Goal: Information Seeking & Learning: Find contact information

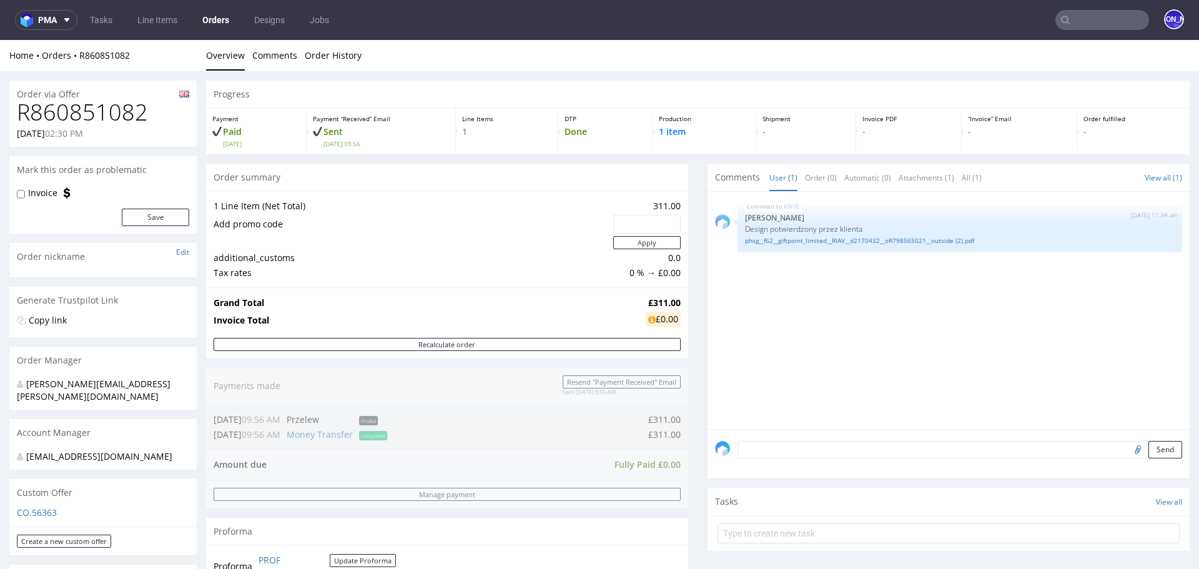
click at [1115, 19] on input "text" at bounding box center [1103, 20] width 94 height 20
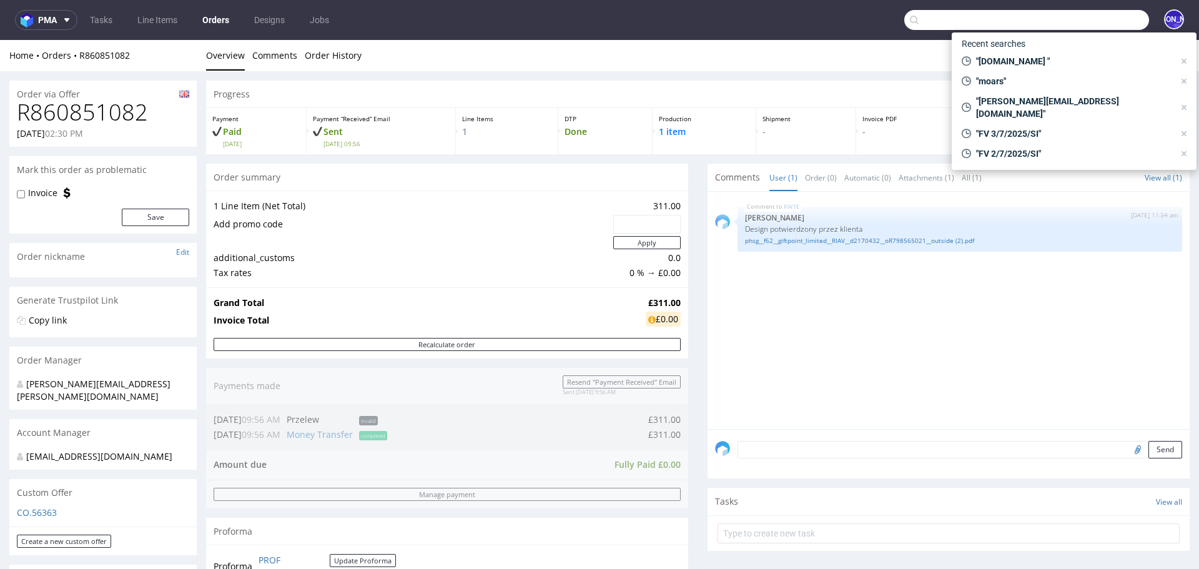
paste input "Hi Jessica, Thank you for your email. I’m happy to assist with your new custom …"
type input "Hi Jessica, Thank you for your email. I’m happy to assist with your new custom …"
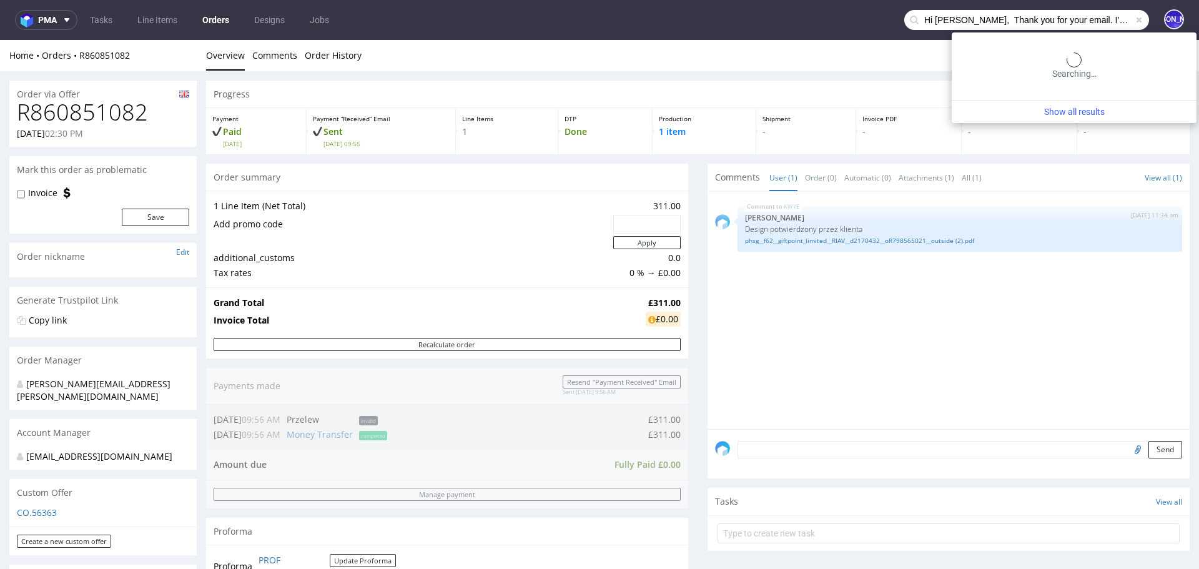
scroll to position [0, 2034]
click at [1087, 27] on input "Hi Jessica, Thank you for your email. I’m happy to assist with your new custom …" at bounding box center [1026, 20] width 245 height 20
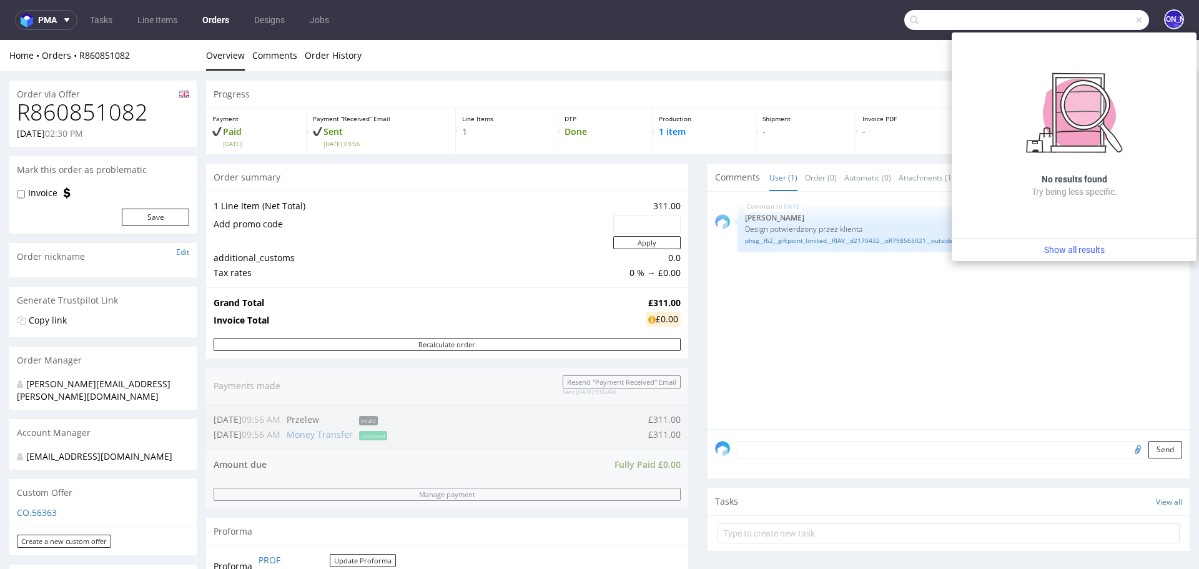
scroll to position [0, 0]
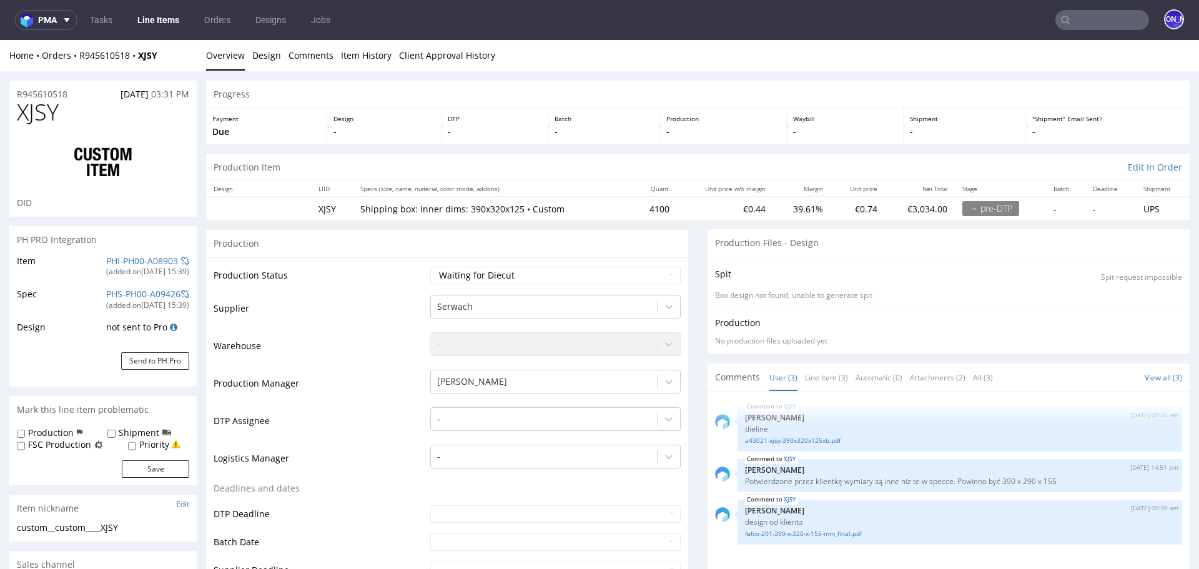
click at [1079, 27] on input "text" at bounding box center [1103, 20] width 94 height 20
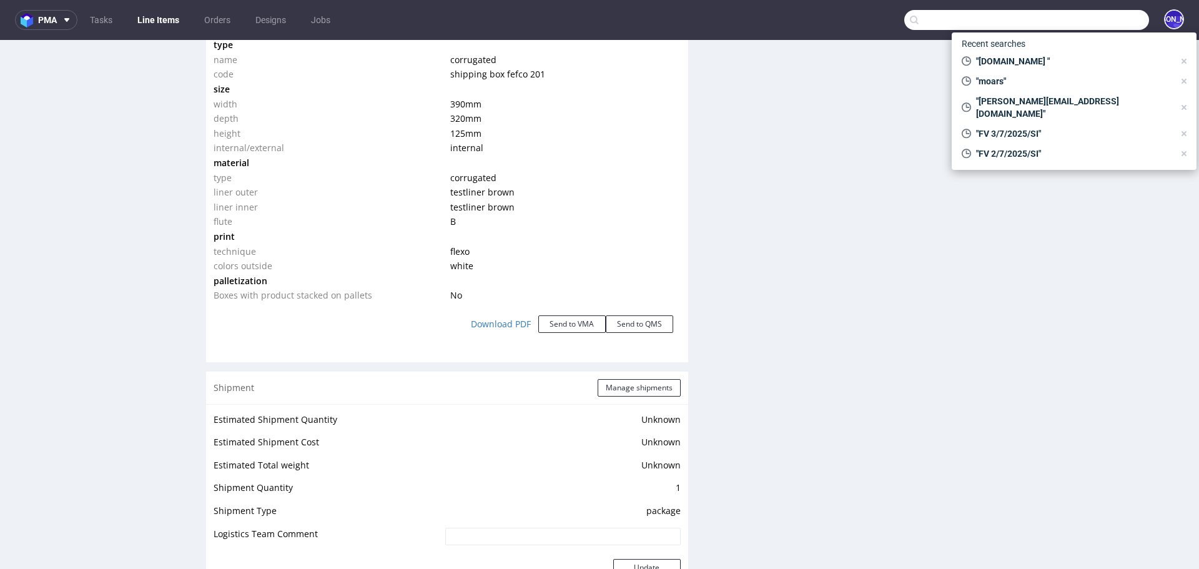
paste input "Jessica Morris <jessica@thecaninemenu.co.uk>"
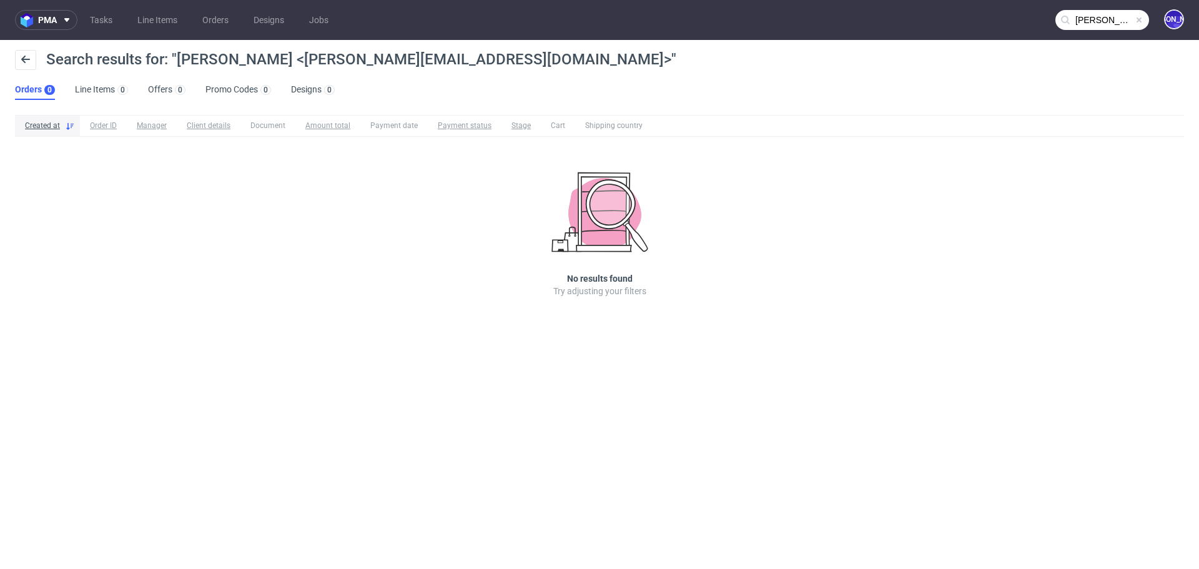
click at [1101, 19] on input "Jessica Morris <jessica@thecaninemenu.co.uk>" at bounding box center [1103, 20] width 94 height 20
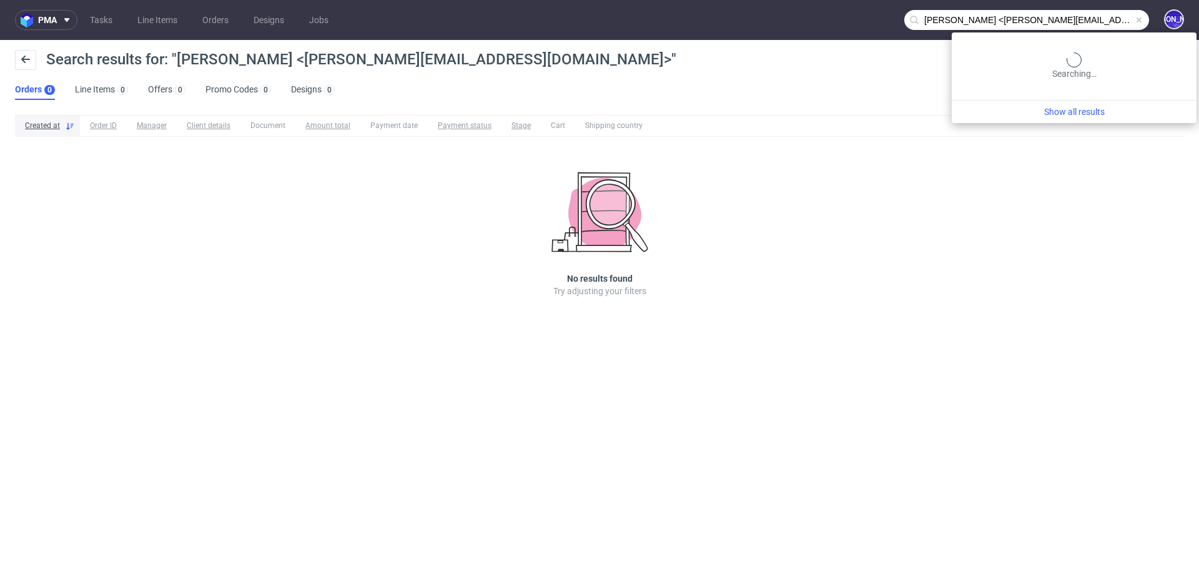
click at [1101, 19] on input "Jessica Morris <jessica@thecaninemenu.co.uk>" at bounding box center [1026, 20] width 245 height 20
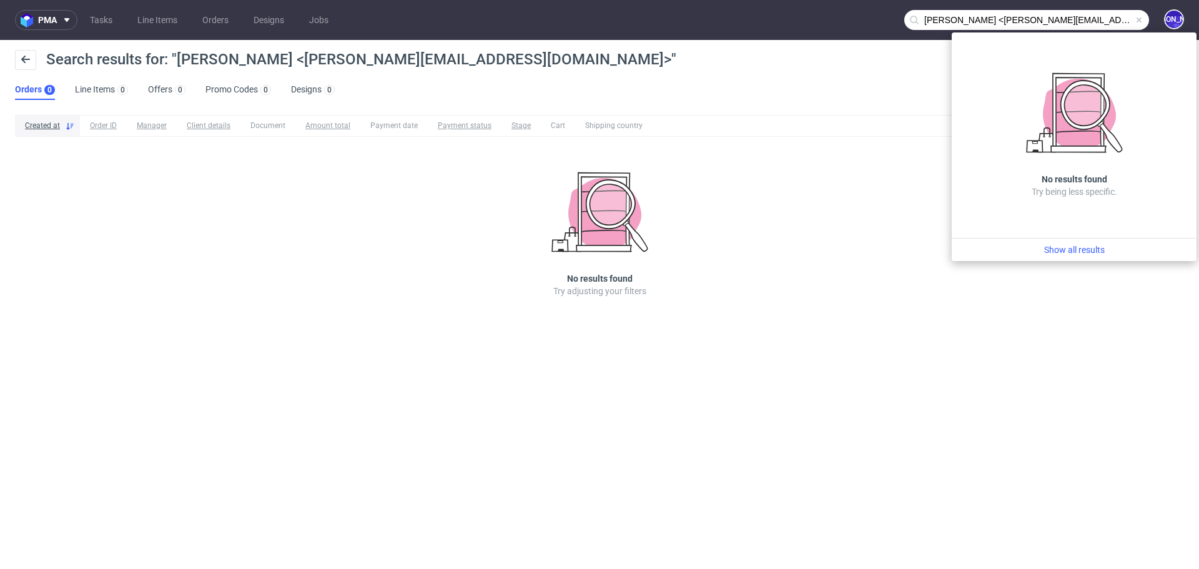
paste input "text"
drag, startPoint x: 988, startPoint y: 21, endPoint x: 883, endPoint y: 19, distance: 104.9
click at [883, 19] on nav "pma Tasks Line Items Orders Designs Jobs Jessica Morris <jessica@thecaninemenu.…" at bounding box center [599, 20] width 1199 height 40
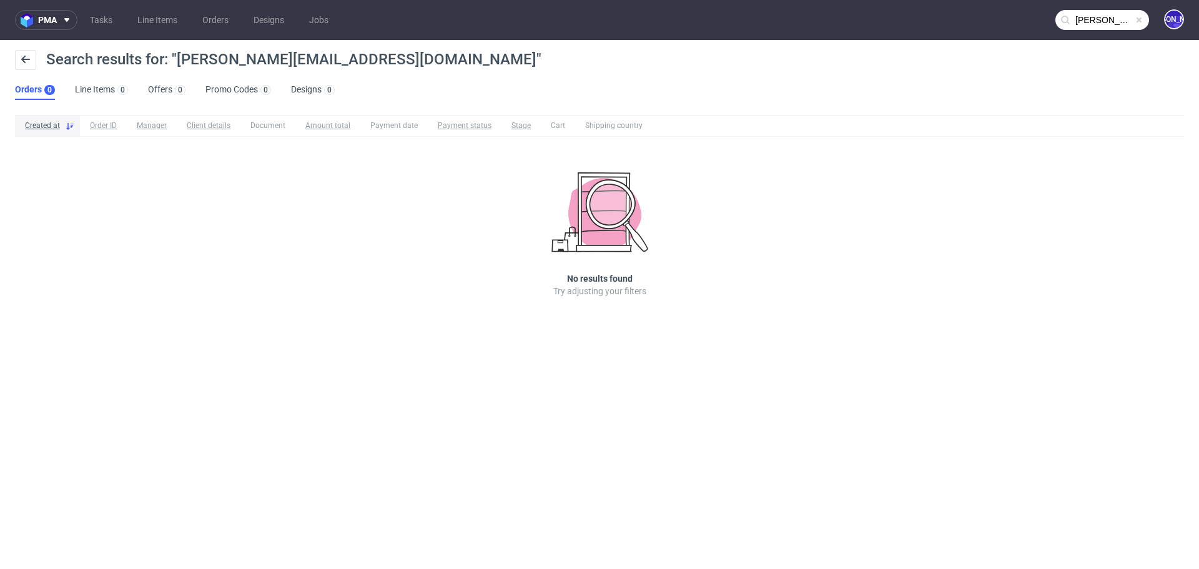
click at [1089, 13] on input "jessica@thecaninemenu.co.uk" at bounding box center [1103, 20] width 94 height 20
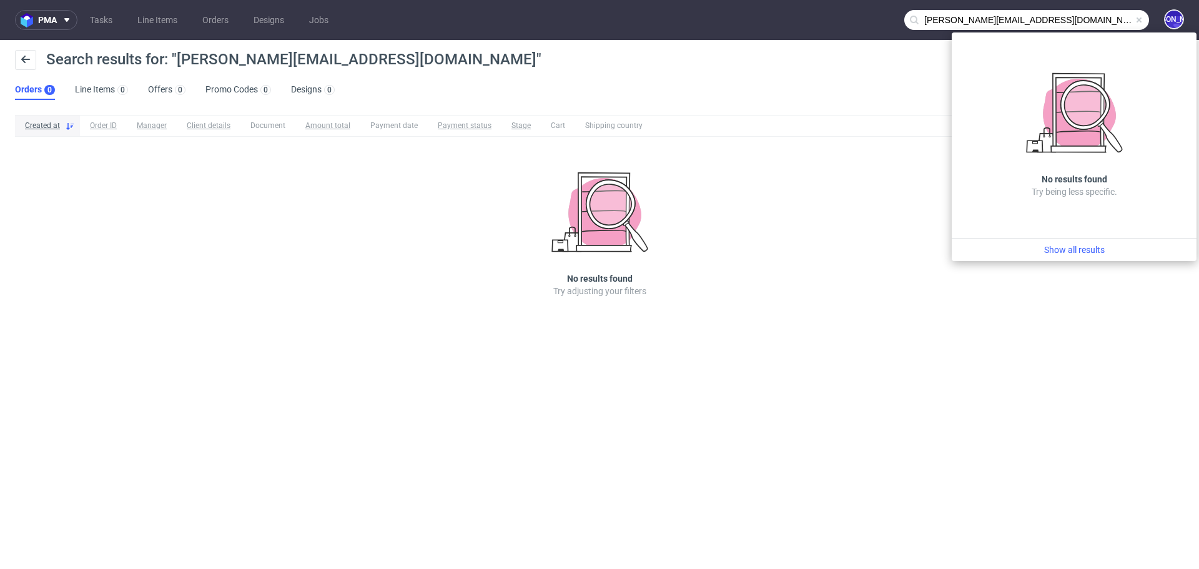
click at [929, 26] on input "jessica@thecaninemenu.co.uk" at bounding box center [1026, 20] width 245 height 20
click at [929, 22] on input "jessica@thecaninemenu.co.uk" at bounding box center [1026, 20] width 245 height 20
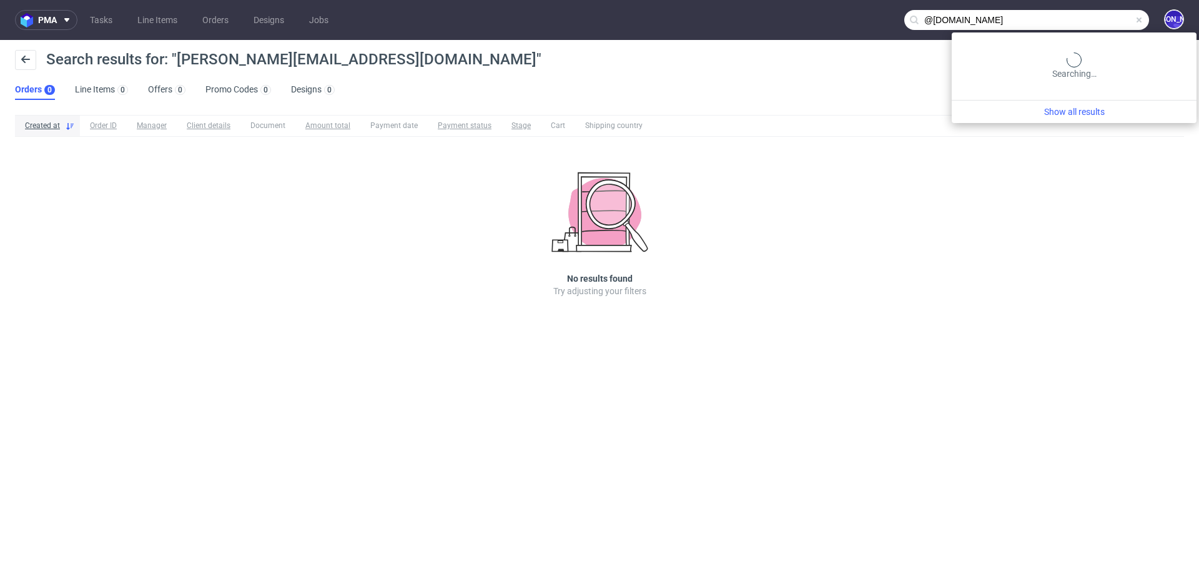
type input "@thecaninemenu.co.uk"
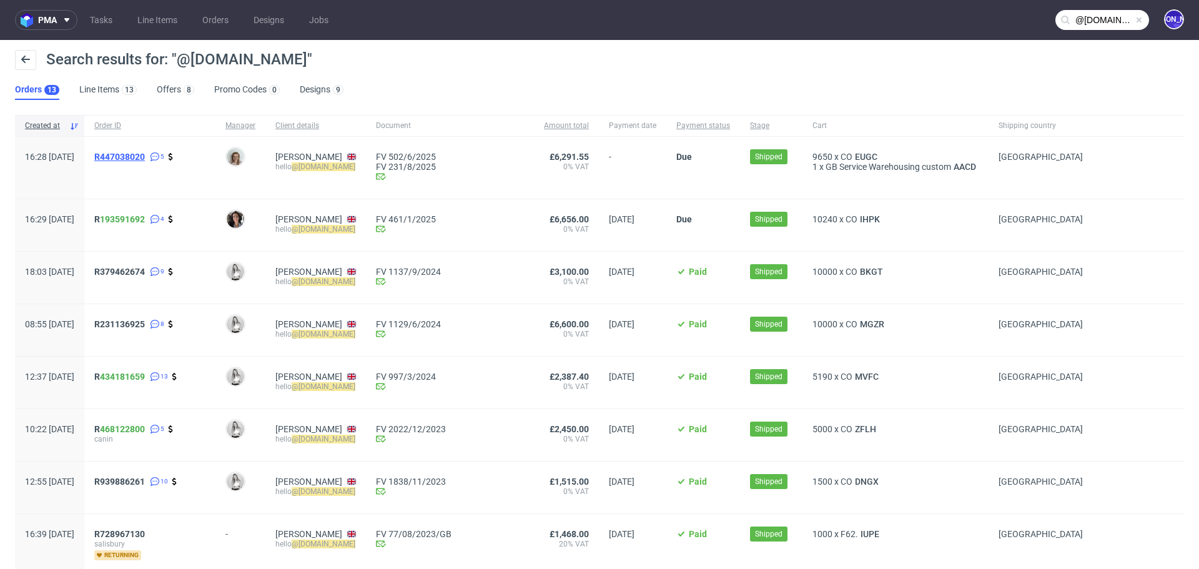
click at [145, 154] on span "R447038020" at bounding box center [119, 157] width 51 height 10
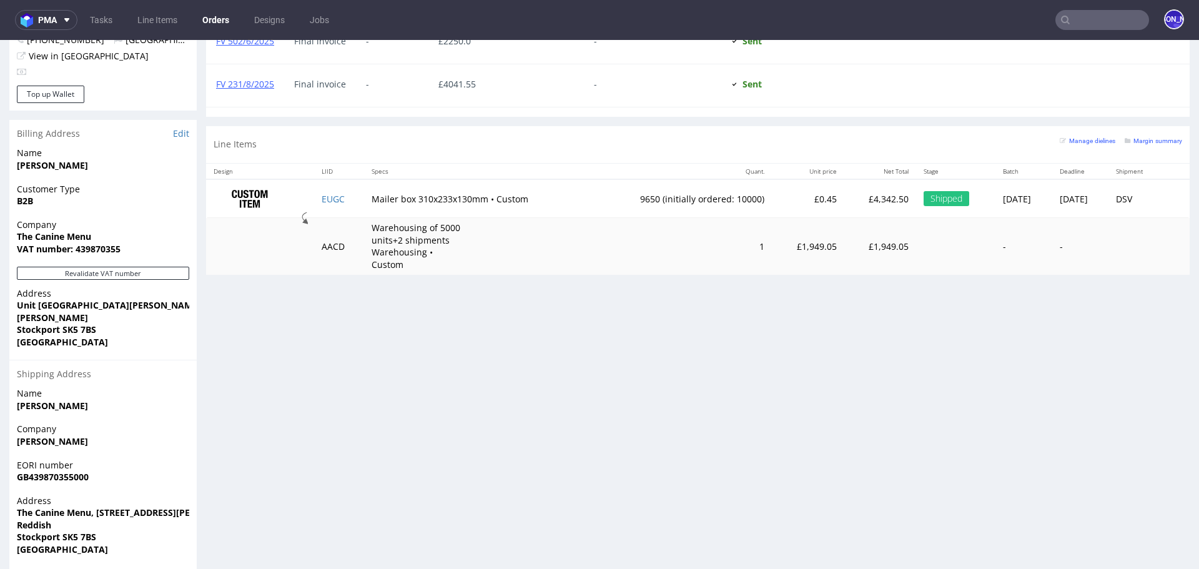
scroll to position [651, 0]
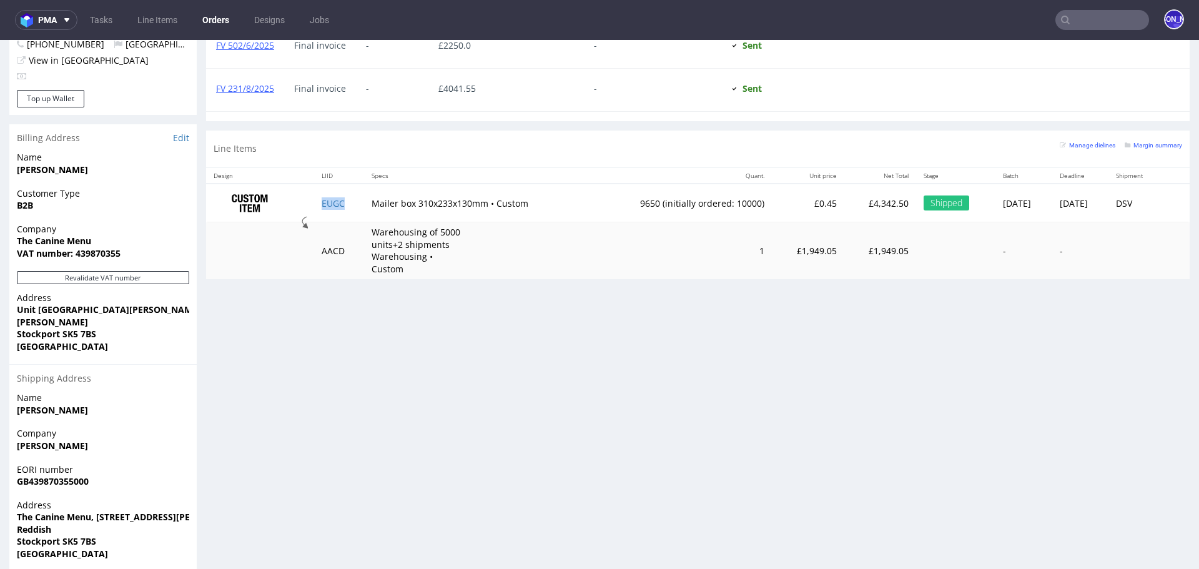
click at [325, 205] on td "EUGC" at bounding box center [339, 203] width 50 height 39
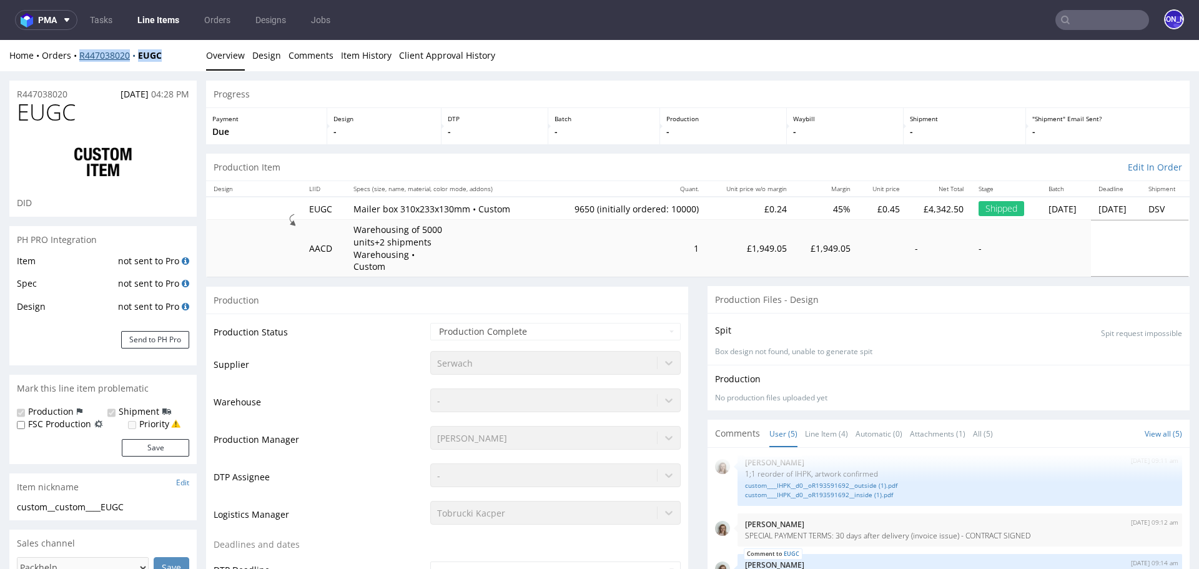
drag, startPoint x: 181, startPoint y: 54, endPoint x: 78, endPoint y: 54, distance: 103.1
click at [78, 54] on div "Home Orders R447038020 EUGC" at bounding box center [102, 55] width 187 height 12
copy div "R447038020 EUGC"
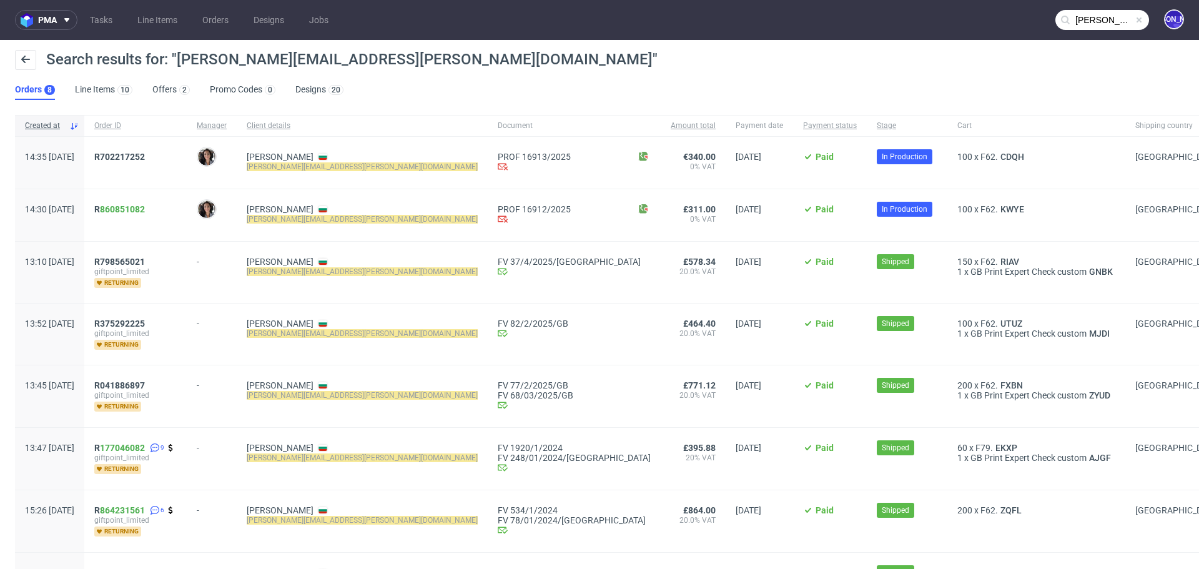
click at [1084, 20] on input "[PERSON_NAME][EMAIL_ADDRESS][PERSON_NAME][DOMAIN_NAME]" at bounding box center [1103, 20] width 94 height 20
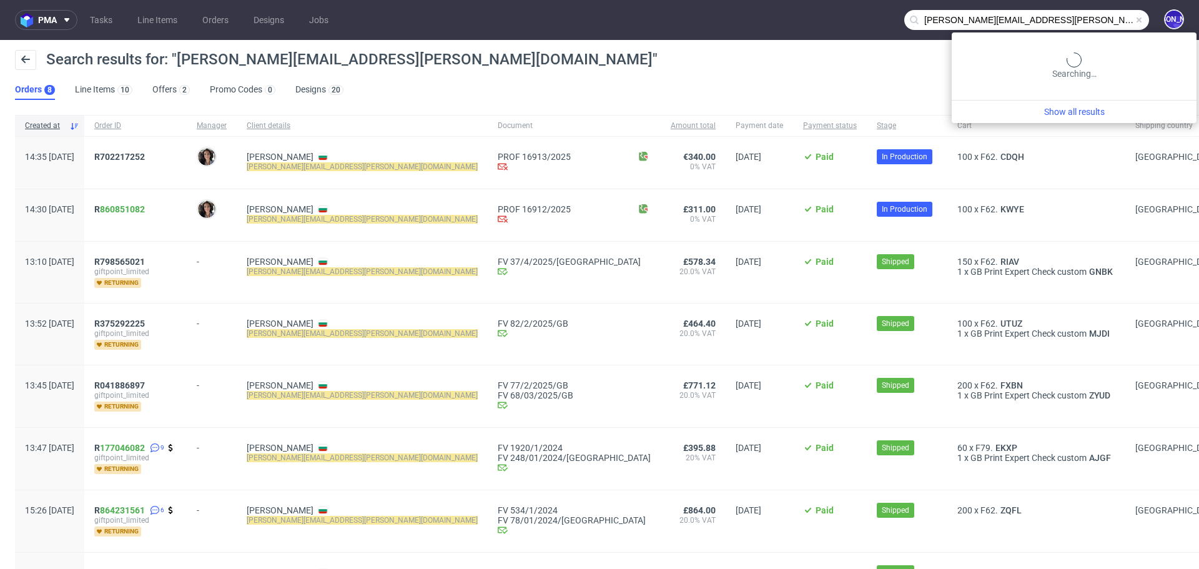
click at [1084, 20] on input "maria.martone@giftpoint.co.uk" at bounding box center [1026, 20] width 245 height 20
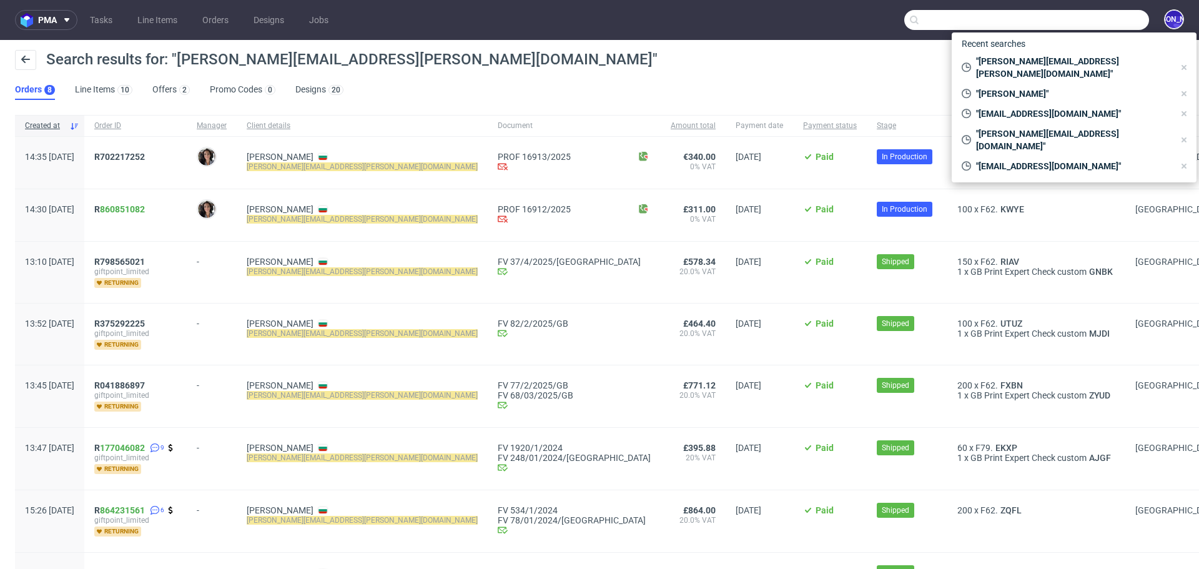
paste input "helen@thecaninemenu.co.uk"
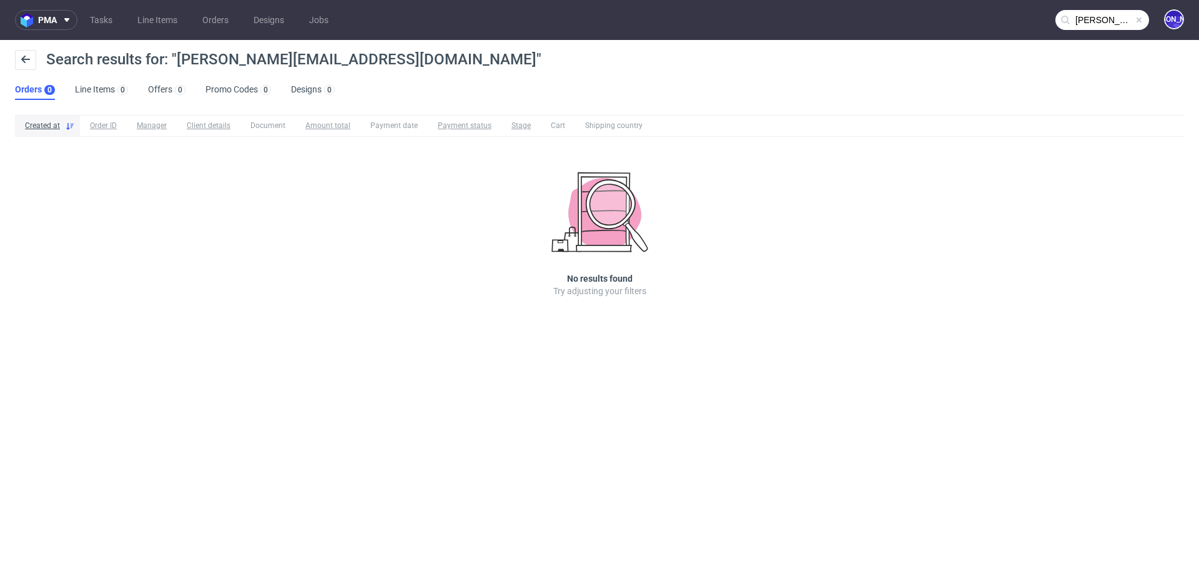
click at [1093, 27] on input "helen@thecaninemenu.co.uk" at bounding box center [1103, 20] width 94 height 20
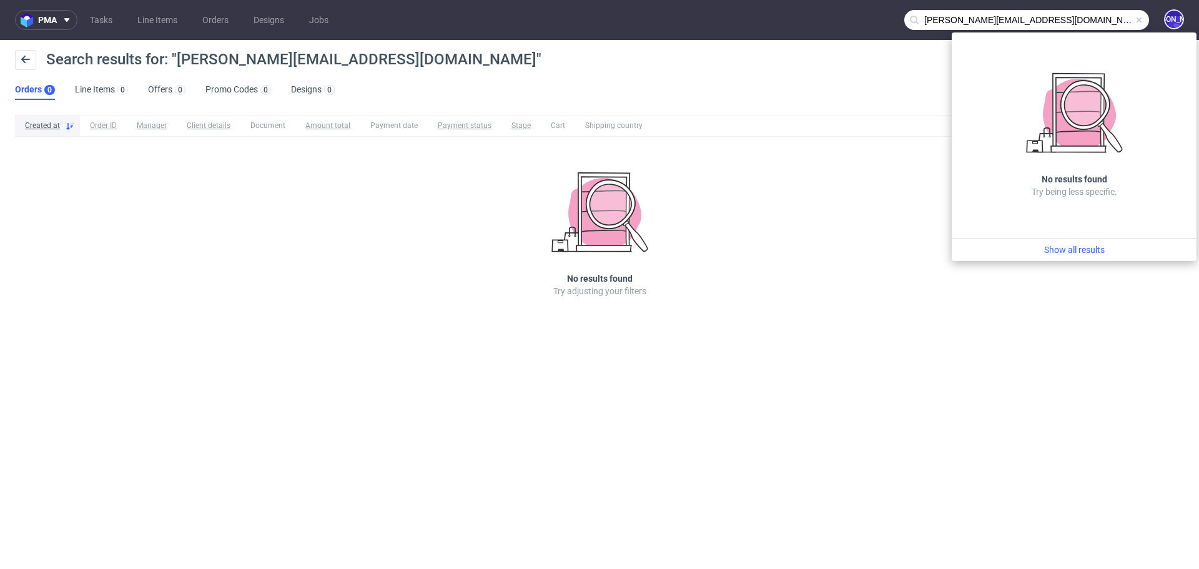
click at [1053, 14] on input "helen@thecaninemenu.co.uk" at bounding box center [1026, 20] width 245 height 20
click at [936, 21] on input "helen@thecaninemenu.co.uk" at bounding box center [1026, 20] width 245 height 20
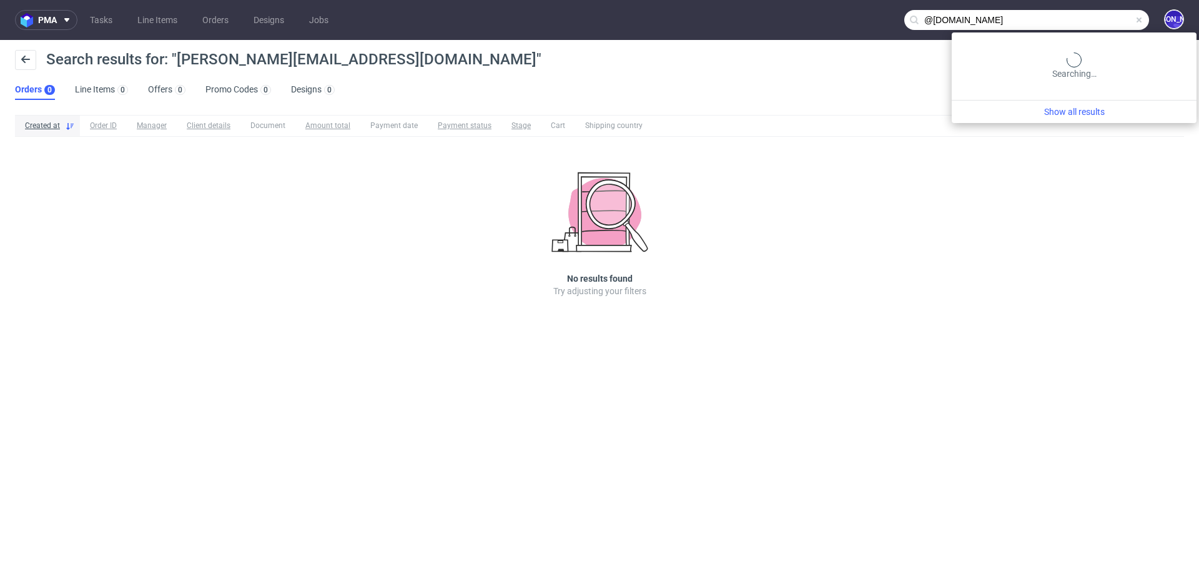
type input "@thecaninemenu.co.uk"
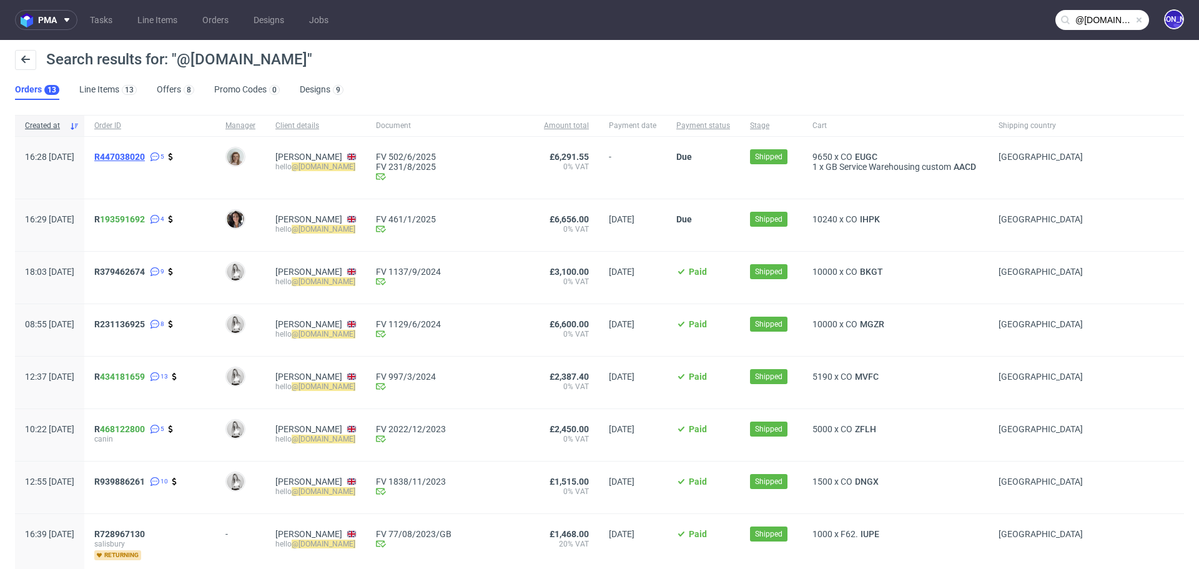
click at [145, 156] on span "R447038020" at bounding box center [119, 157] width 51 height 10
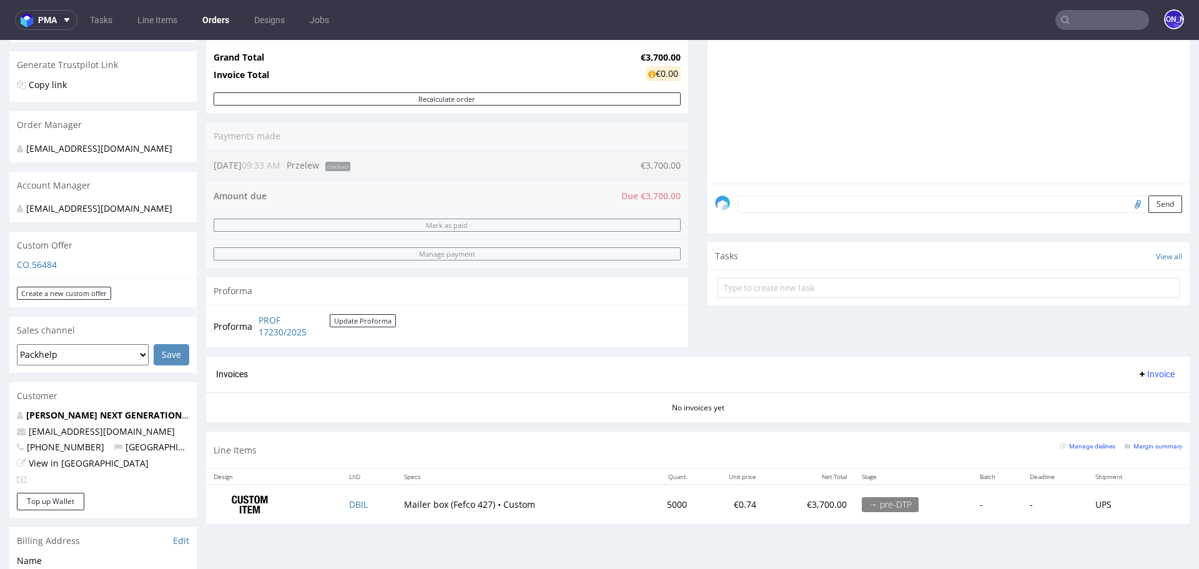
scroll to position [242, 0]
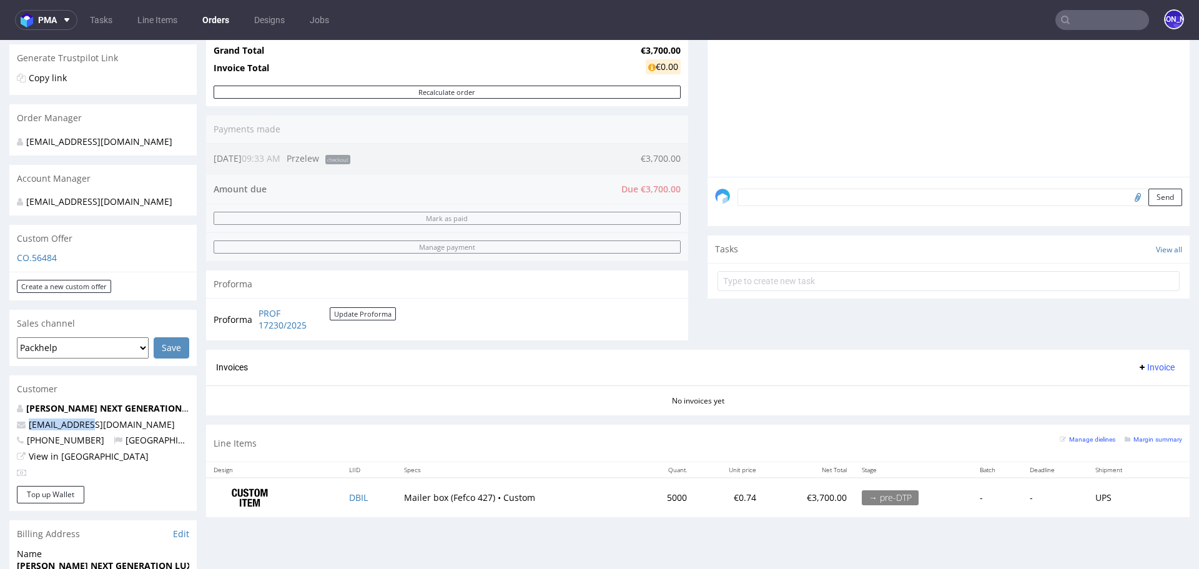
drag, startPoint x: 105, startPoint y: 429, endPoint x: 14, endPoint y: 429, distance: 90.6
click at [14, 429] on div "Matej Sukovsky NEXT GENERATION LUXURY SRO buyer@eppi.cz +420602656871 Czech Rep…" at bounding box center [102, 444] width 187 height 84
copy span "buyer@eppi.cz"
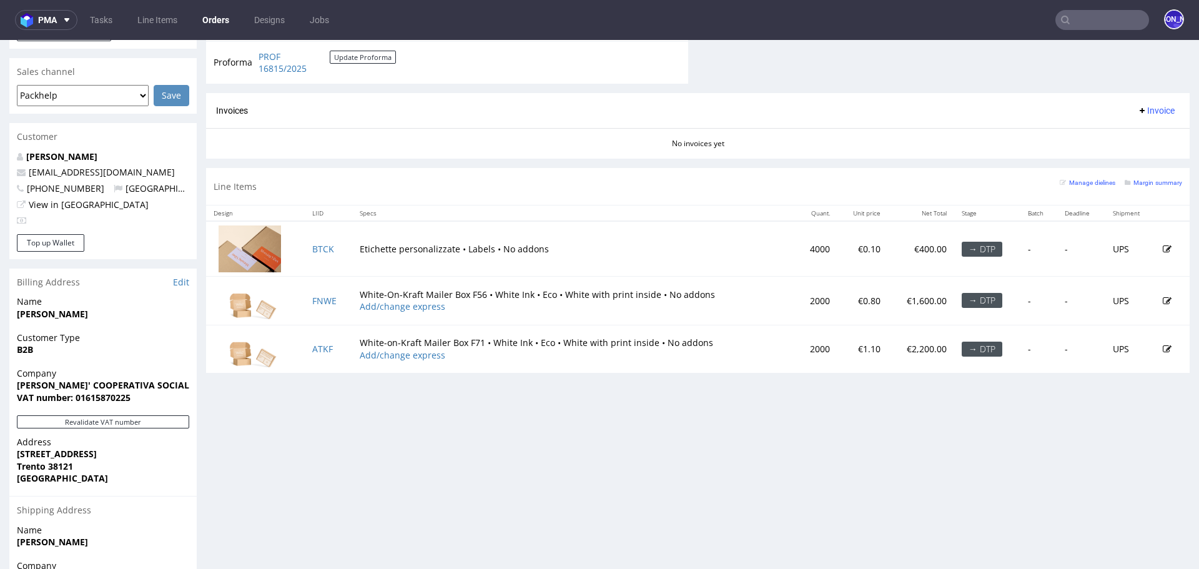
scroll to position [511, 0]
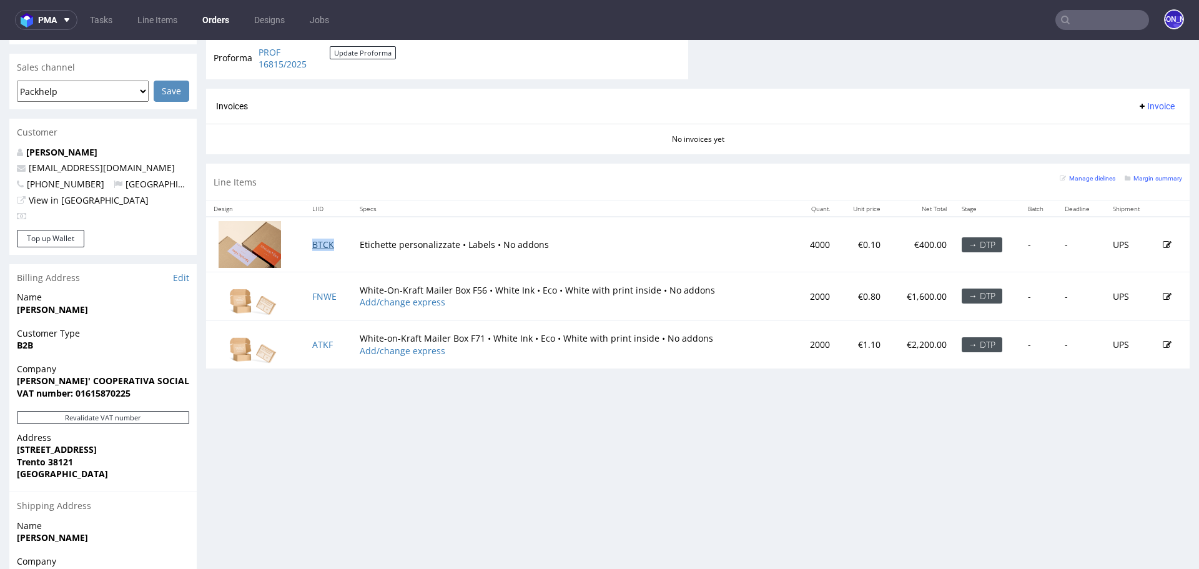
click at [318, 242] on link "BTCK" at bounding box center [323, 245] width 22 height 12
click at [320, 296] on link "FNWE" at bounding box center [324, 296] width 24 height 12
click at [325, 339] on link "ATKF" at bounding box center [322, 345] width 21 height 12
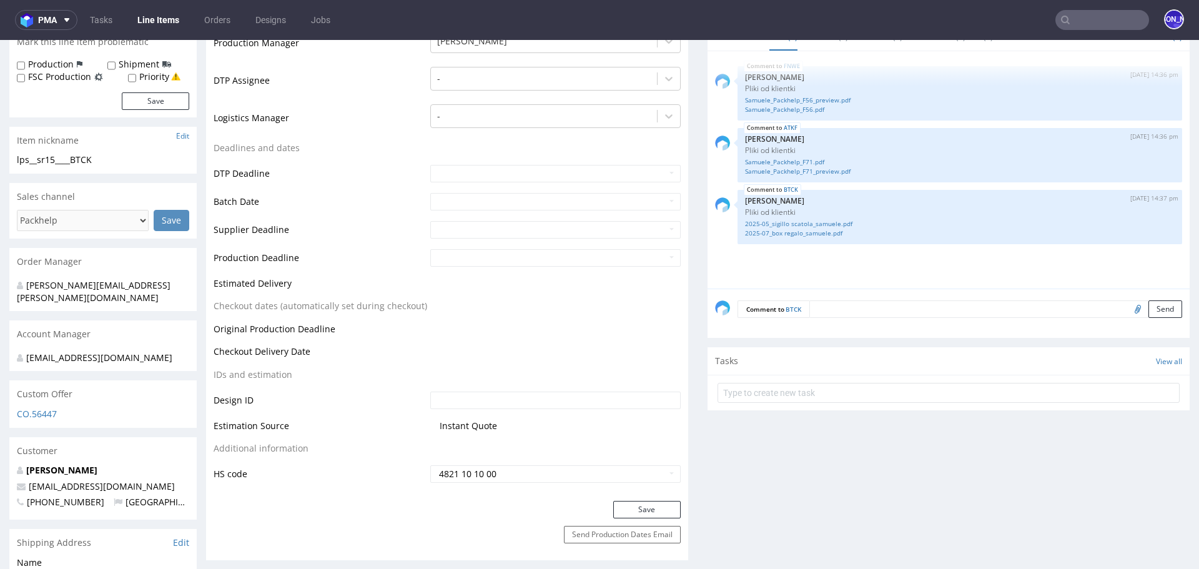
scroll to position [376, 0]
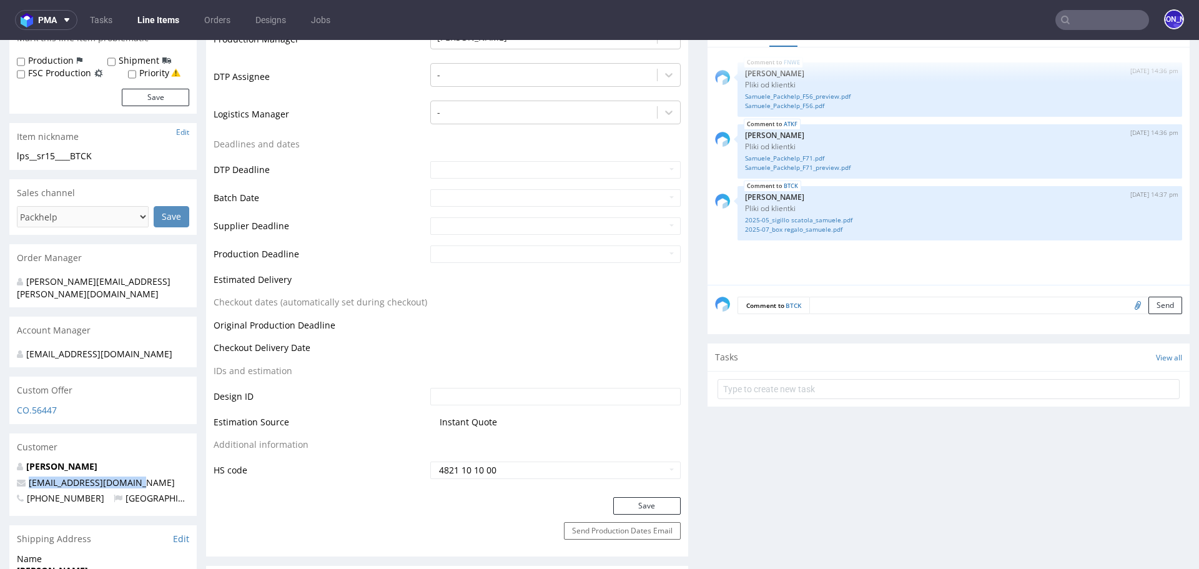
drag, startPoint x: 153, startPoint y: 477, endPoint x: 24, endPoint y: 478, distance: 128.7
click at [24, 478] on p "[EMAIL_ADDRESS][DOMAIN_NAME]" at bounding box center [103, 483] width 172 height 12
copy span "[EMAIL_ADDRESS][DOMAIN_NAME]"
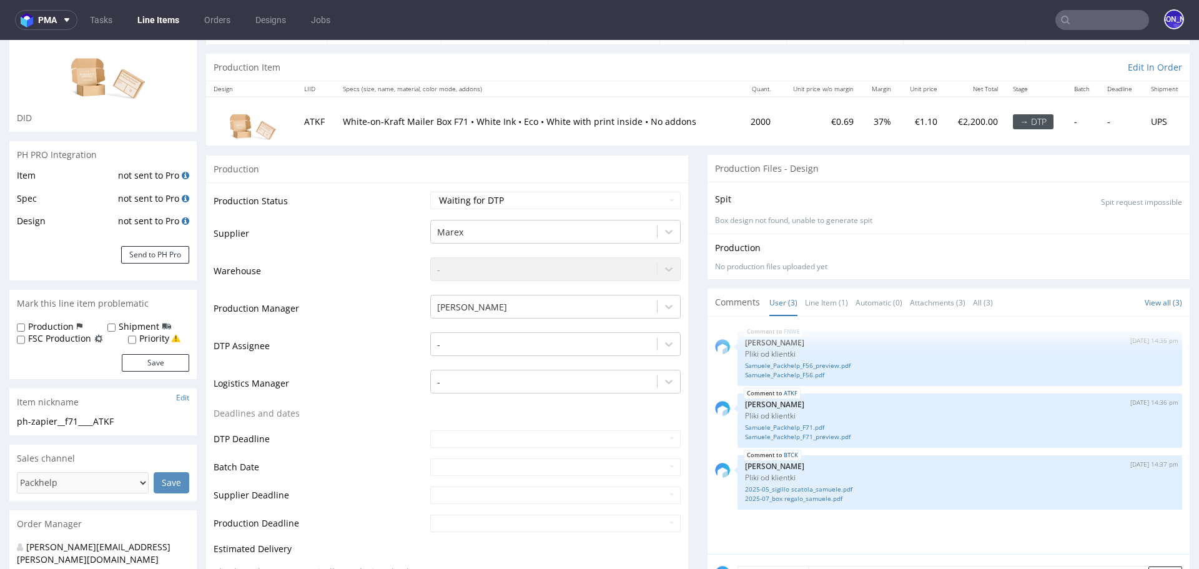
scroll to position [167, 0]
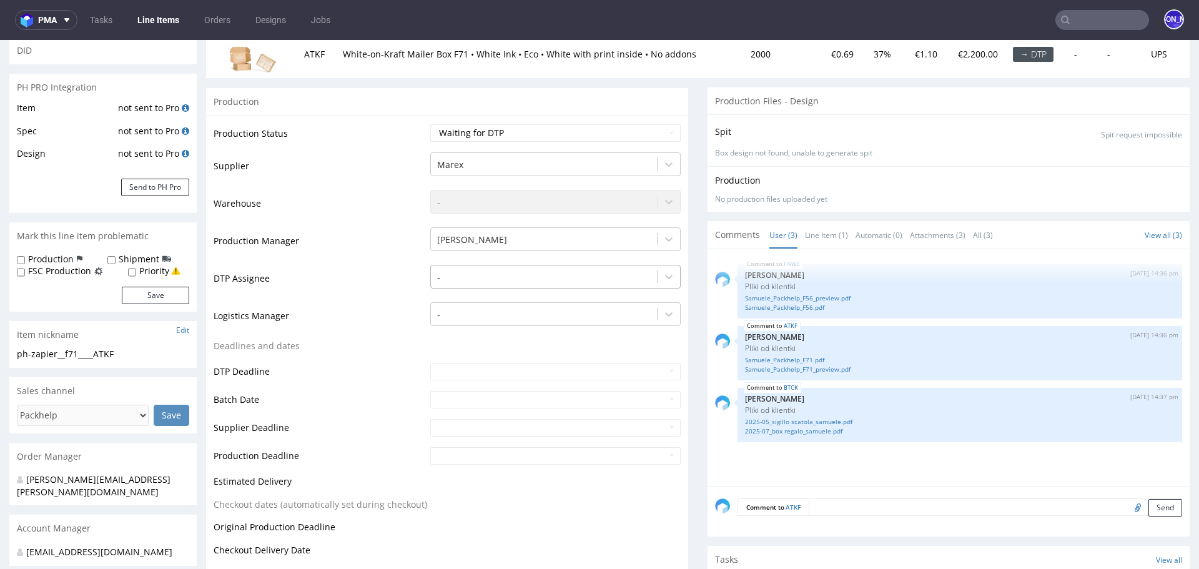
click at [502, 279] on div at bounding box center [544, 277] width 214 height 15
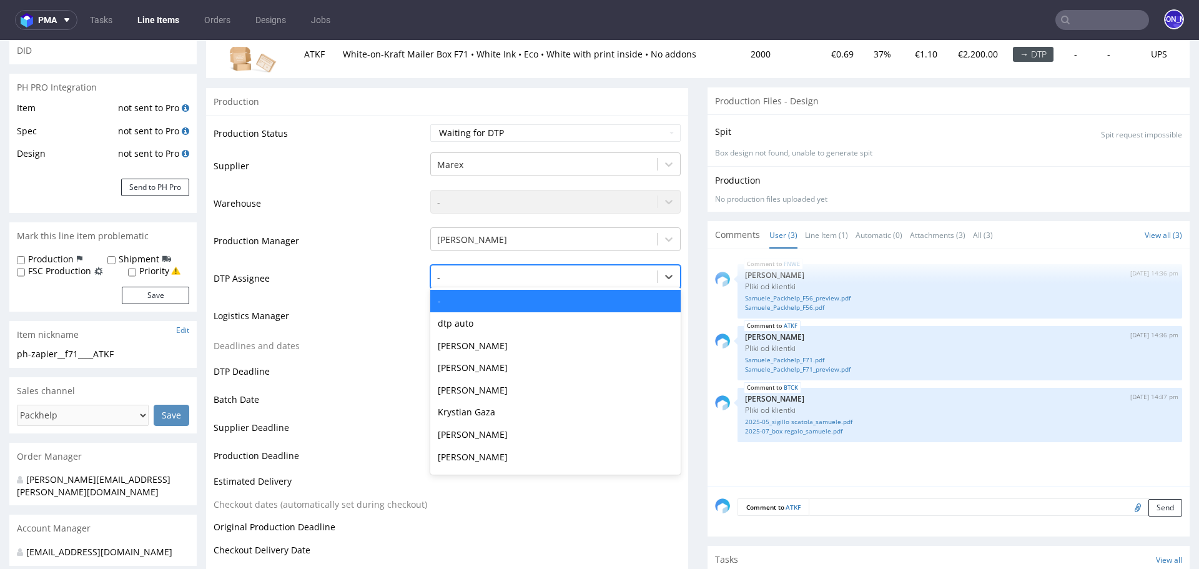
click at [330, 302] on td "Logistics Manager" at bounding box center [321, 319] width 214 height 37
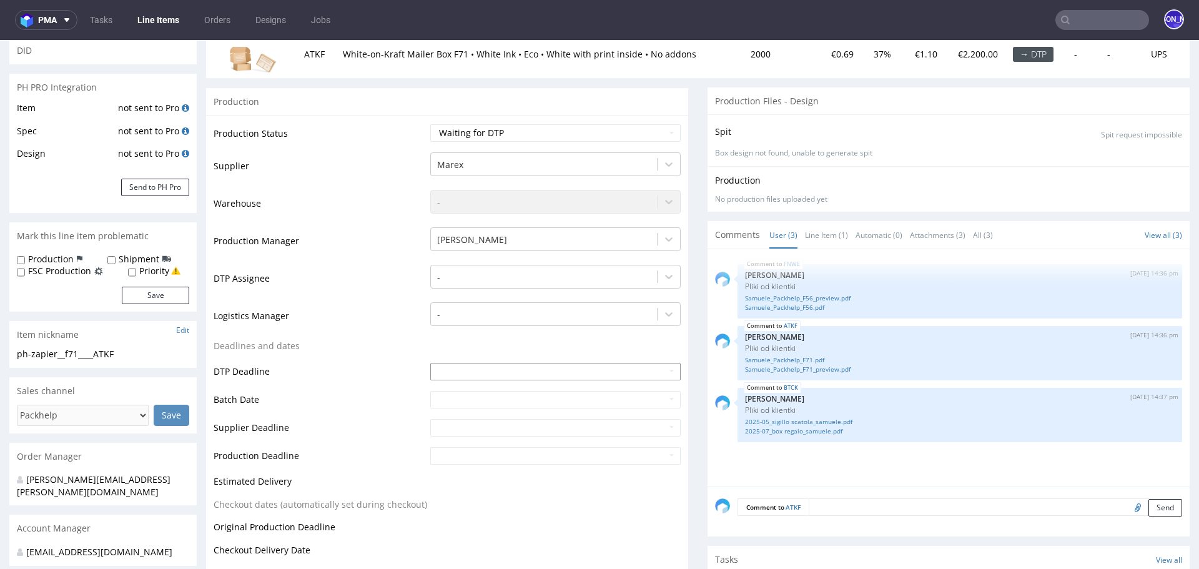
click at [465, 370] on input "text" at bounding box center [555, 371] width 250 height 17
click at [349, 344] on td "Deadlines and dates" at bounding box center [321, 350] width 214 height 23
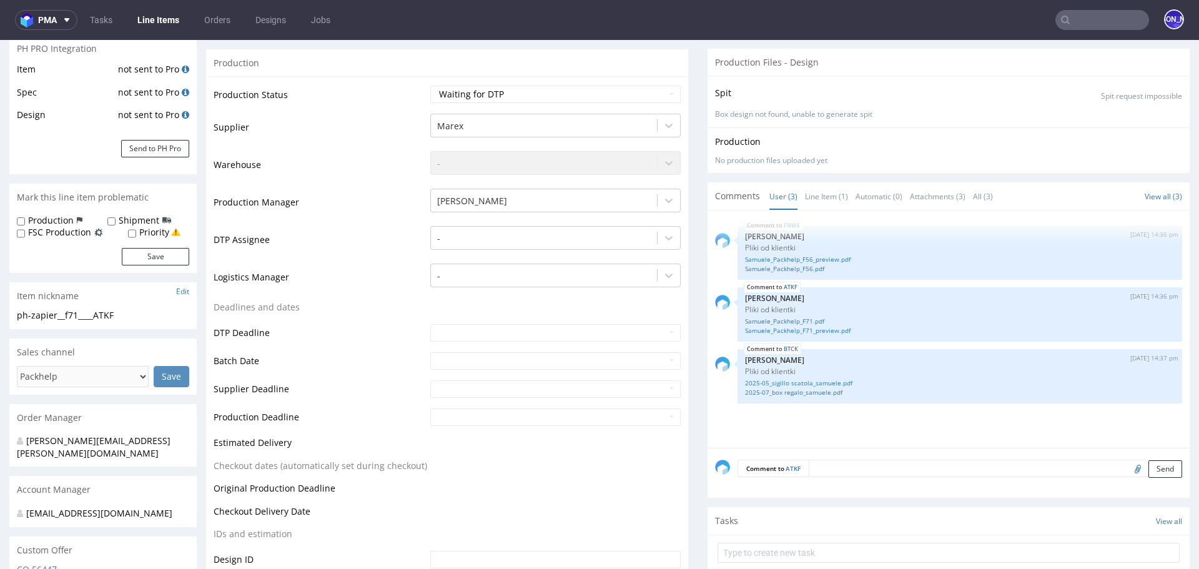
scroll to position [285, 0]
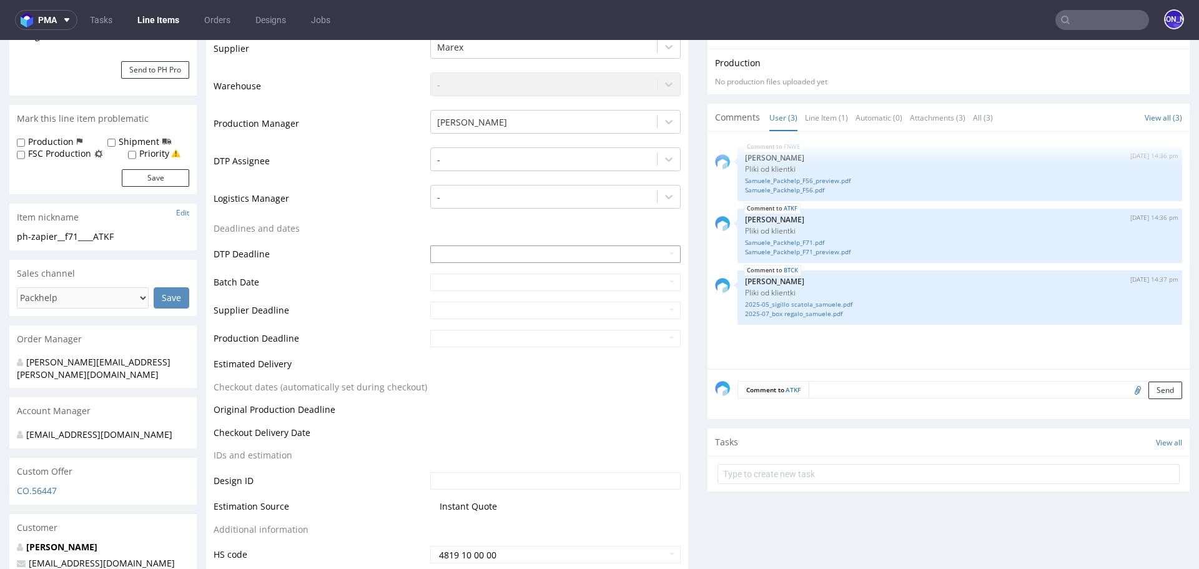
click at [468, 250] on input "text" at bounding box center [555, 253] width 250 height 17
click at [462, 194] on td "18" at bounding box center [457, 198] width 19 height 19
type input "2025-08-18"
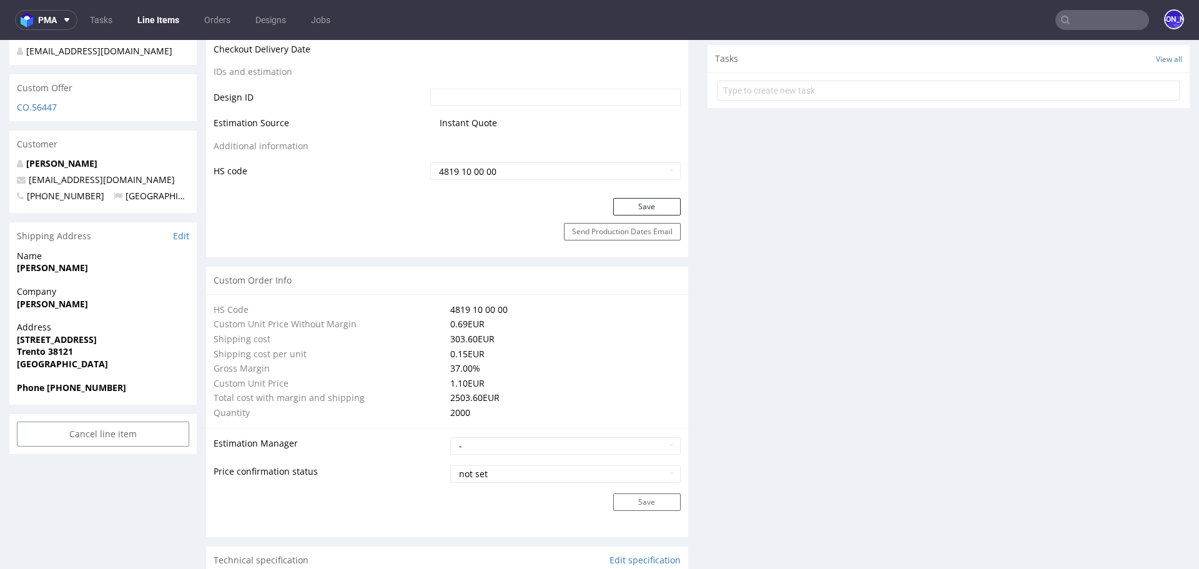
scroll to position [678, 0]
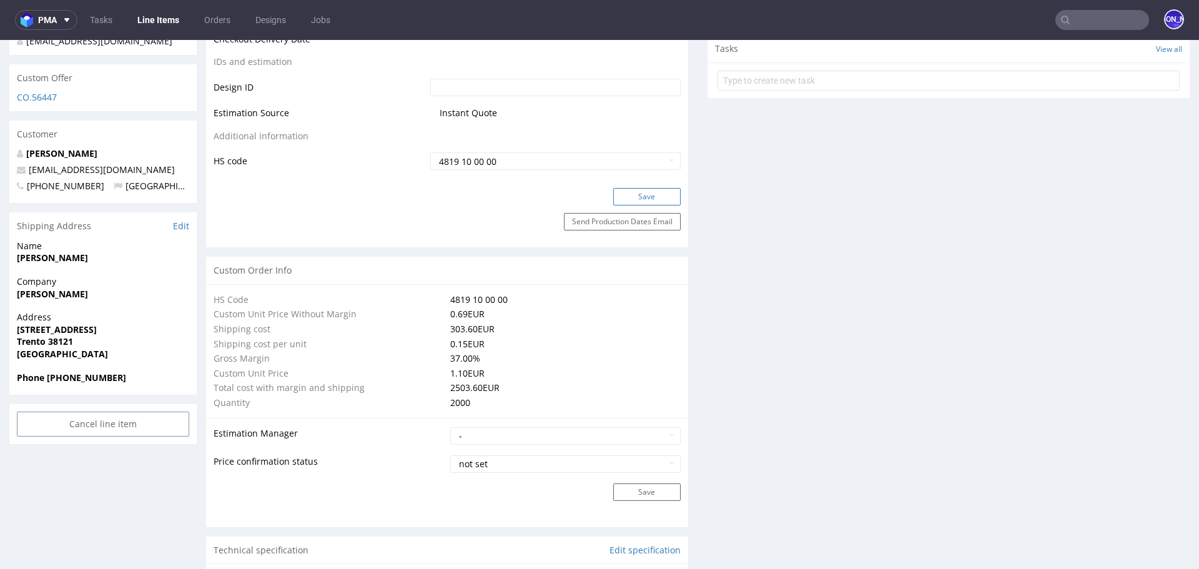
click at [640, 200] on button "Save" at bounding box center [646, 196] width 67 height 17
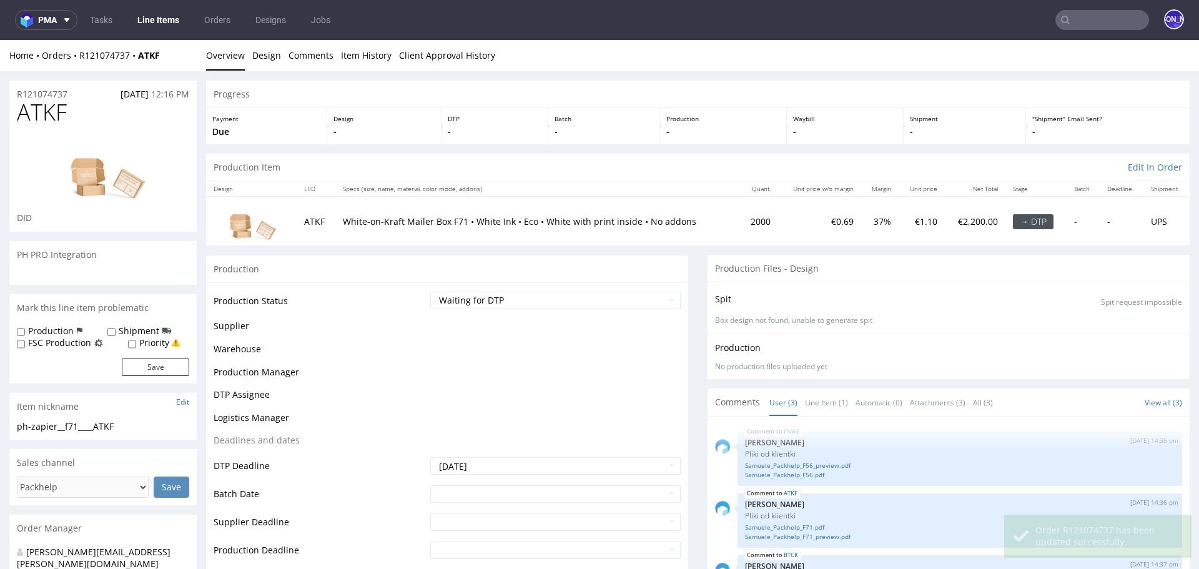
scroll to position [678, 0]
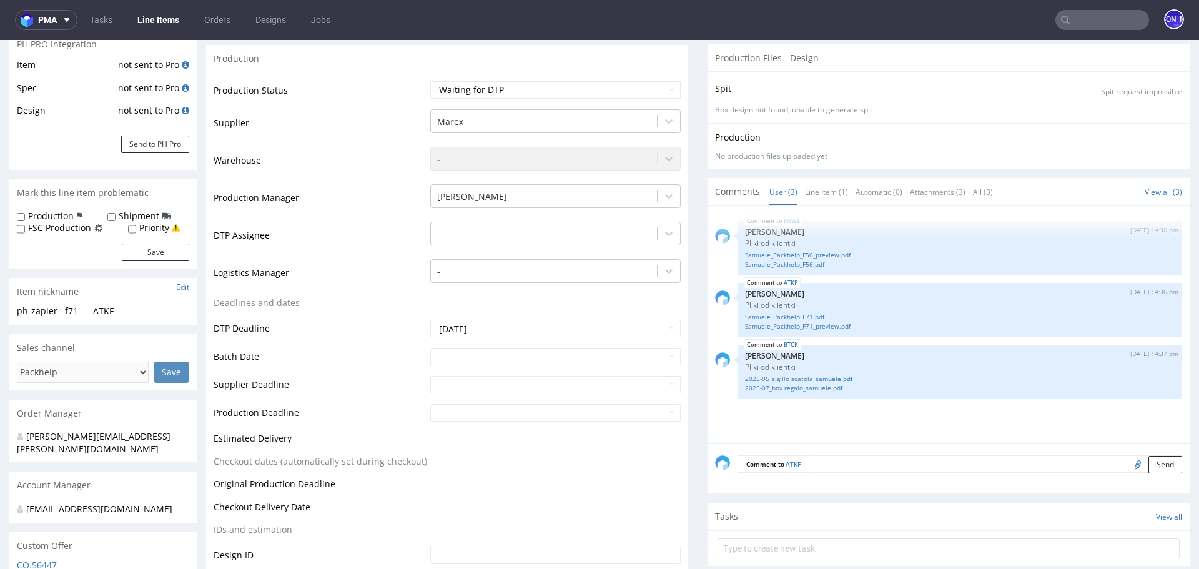
scroll to position [217, 0]
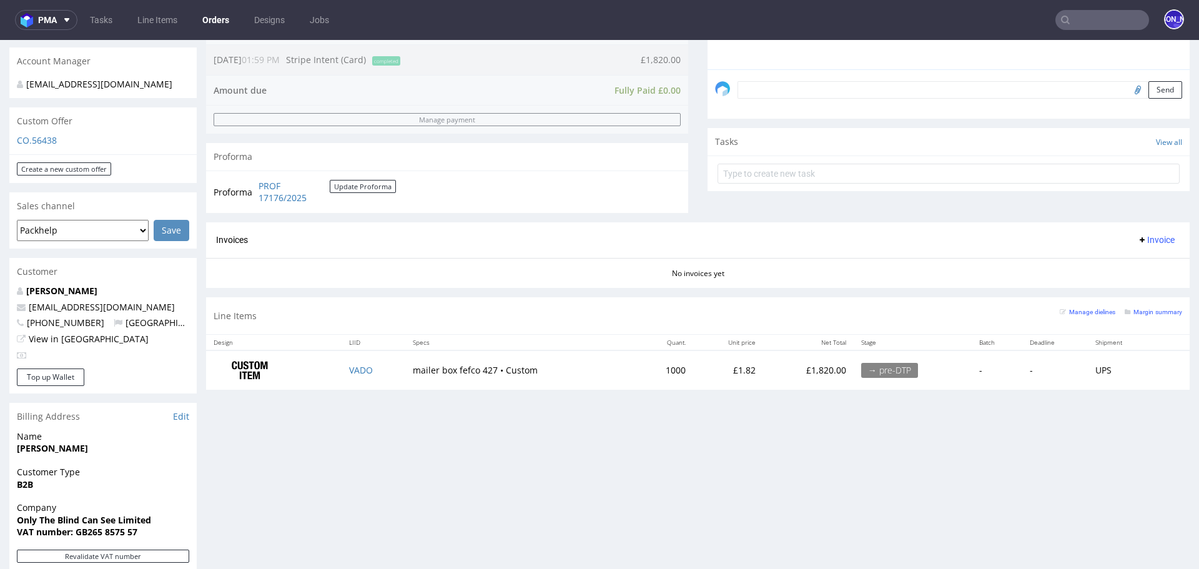
scroll to position [390, 0]
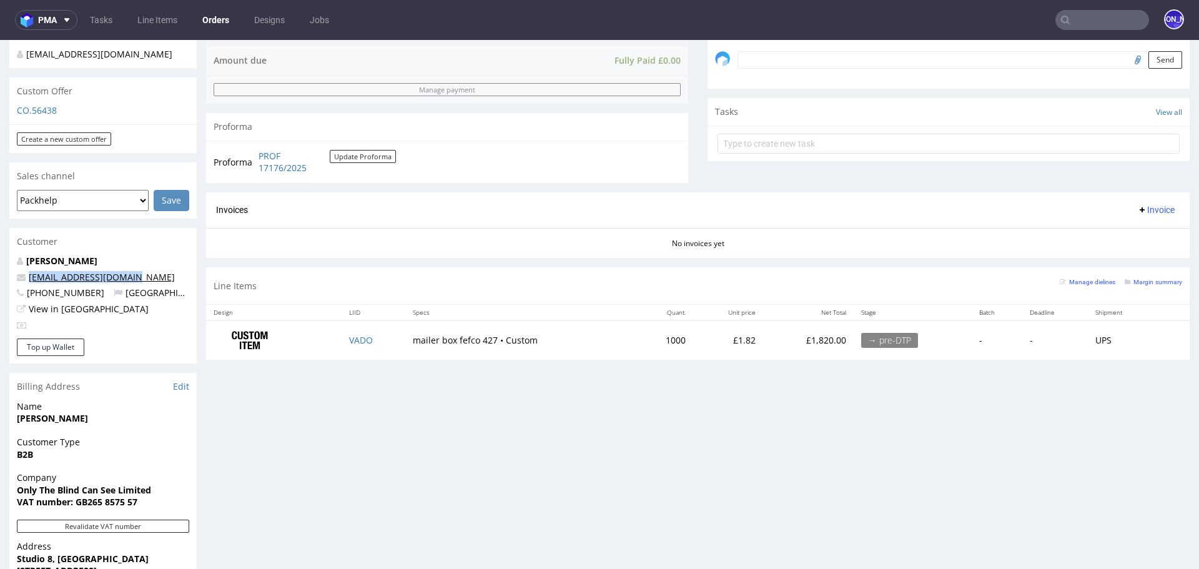
drag, startPoint x: 151, startPoint y: 289, endPoint x: 29, endPoint y: 289, distance: 121.8
click at [29, 284] on p "[EMAIL_ADDRESS][DOMAIN_NAME]" at bounding box center [103, 277] width 172 height 12
copy link "[EMAIL_ADDRESS][DOMAIN_NAME]"
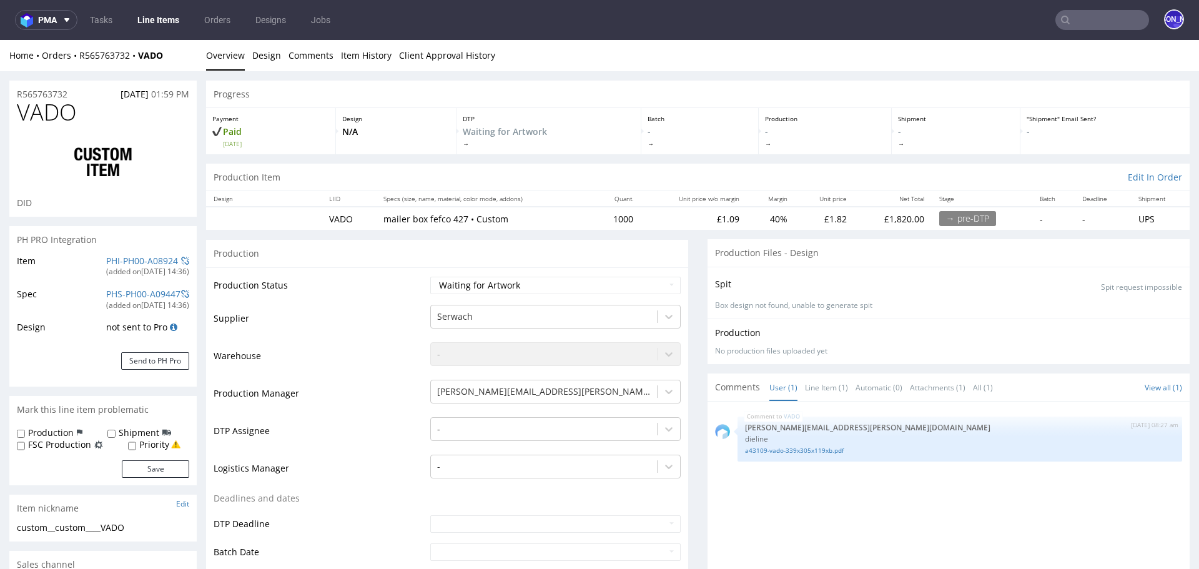
select select "in_progress"
drag, startPoint x: 78, startPoint y: 90, endPoint x: 12, endPoint y: 91, distance: 65.6
click at [12, 91] on div "R565763732 13.08.2025 01:59 PM" at bounding box center [102, 91] width 187 height 20
copy p "R565763732"
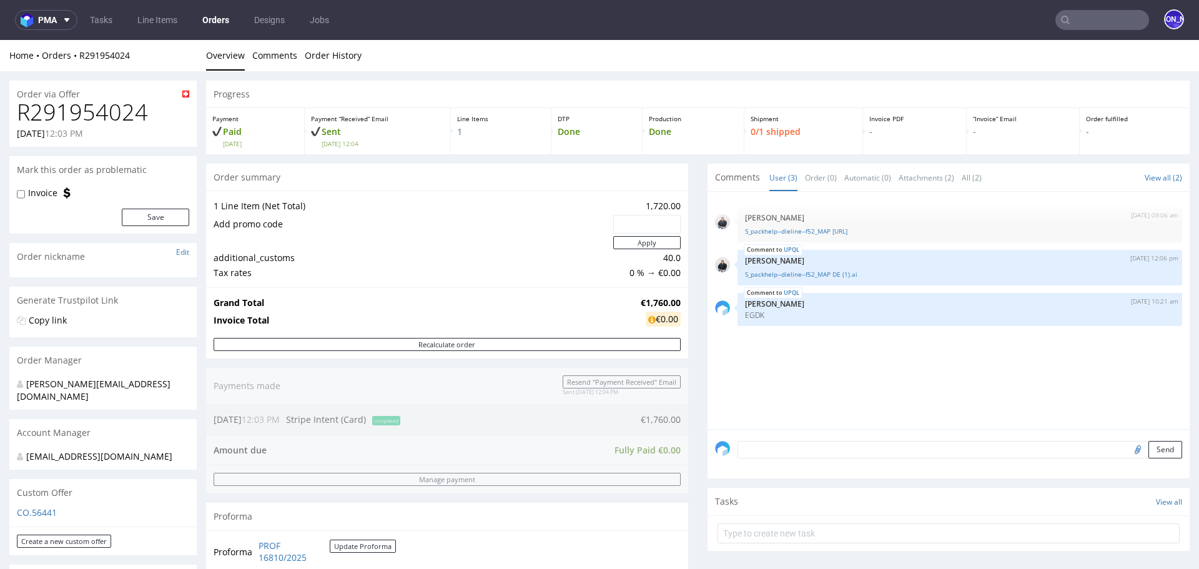
scroll to position [377, 0]
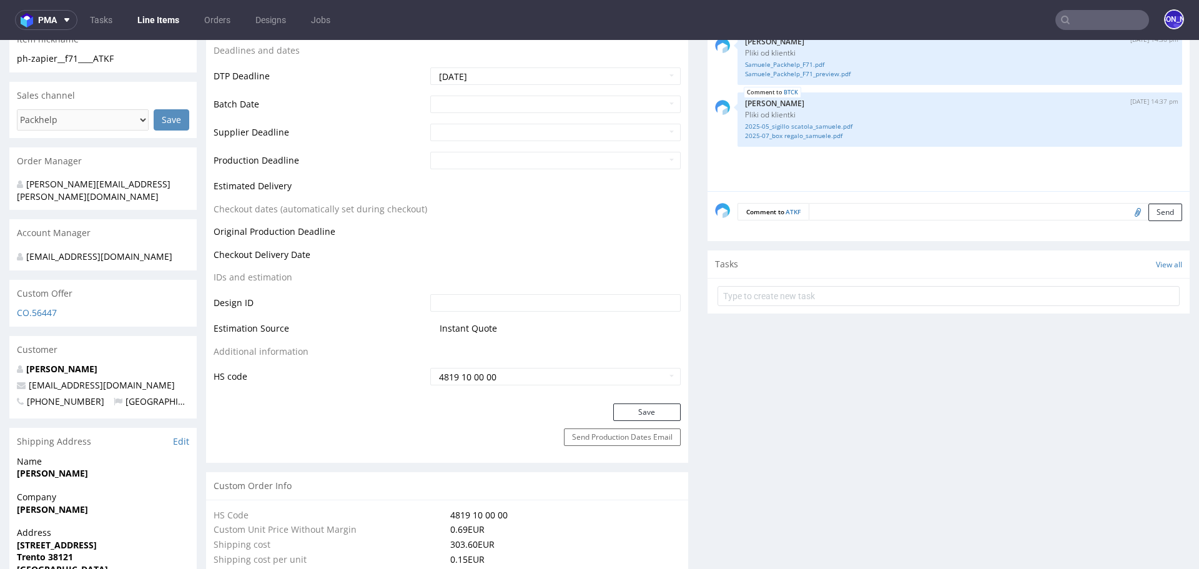
scroll to position [465, 0]
drag, startPoint x: 146, startPoint y: 370, endPoint x: 23, endPoint y: 369, distance: 122.4
click at [23, 377] on p "labotega@coopsamuele.it" at bounding box center [103, 383] width 172 height 12
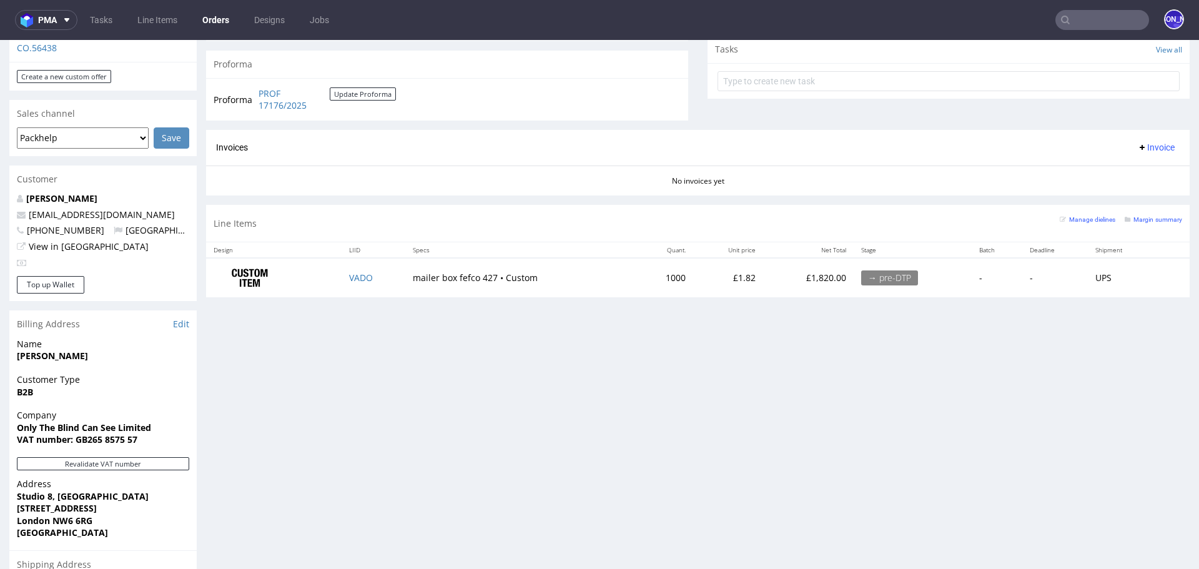
scroll to position [483, 0]
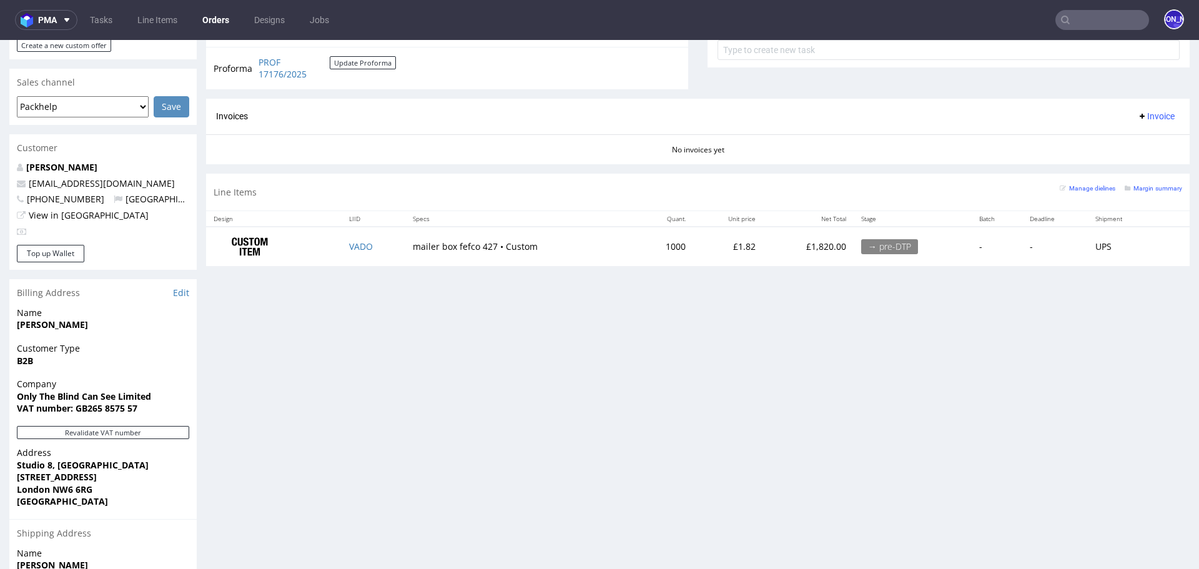
drag, startPoint x: 153, startPoint y: 201, endPoint x: 24, endPoint y: 196, distance: 129.4
click at [24, 196] on div "[PERSON_NAME] [EMAIL_ADDRESS][DOMAIN_NAME] [PHONE_NUMBER] [GEOGRAPHIC_DATA] Vie…" at bounding box center [102, 203] width 187 height 84
drag, startPoint x: 151, startPoint y: 197, endPoint x: 27, endPoint y: 198, distance: 124.3
click at [27, 190] on p "[EMAIL_ADDRESS][DOMAIN_NAME]" at bounding box center [103, 183] width 172 height 12
copy link "[EMAIL_ADDRESS][DOMAIN_NAME]"
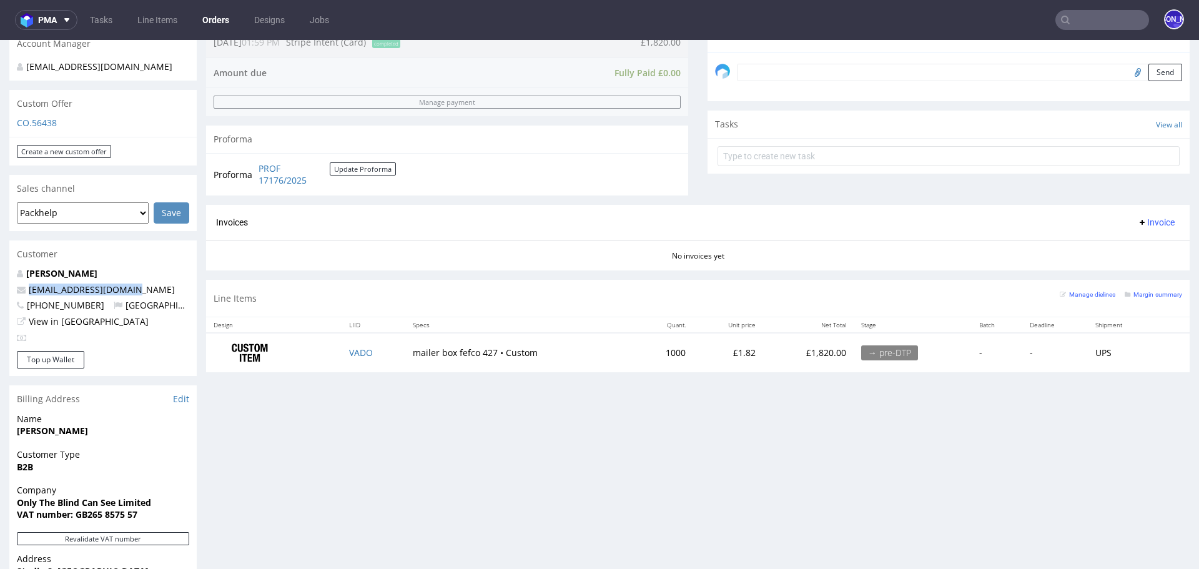
scroll to position [384, 0]
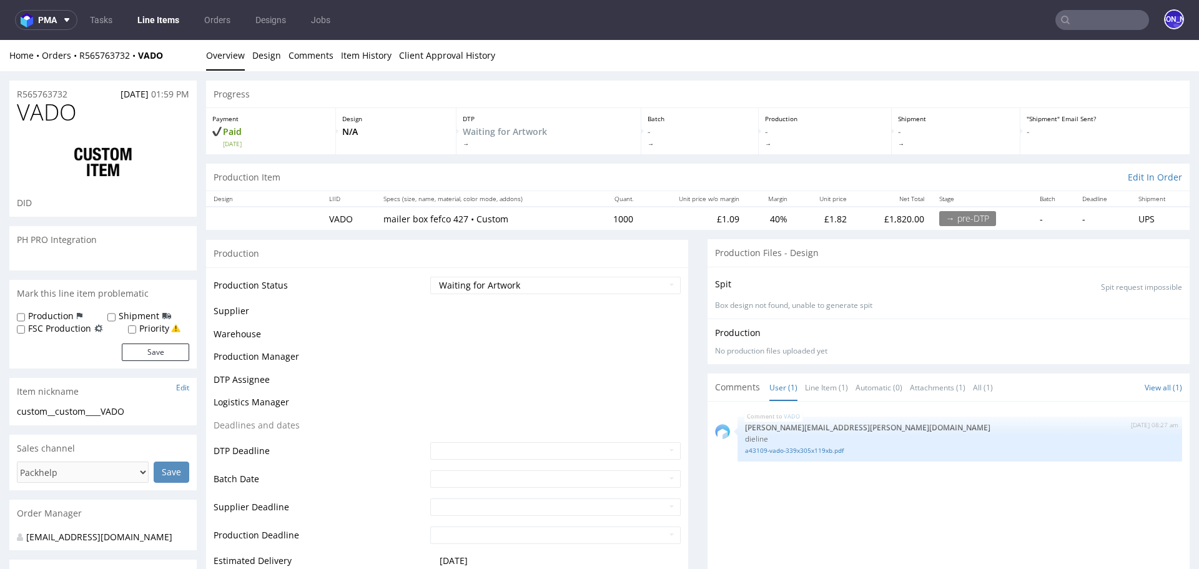
select select "in_progress"
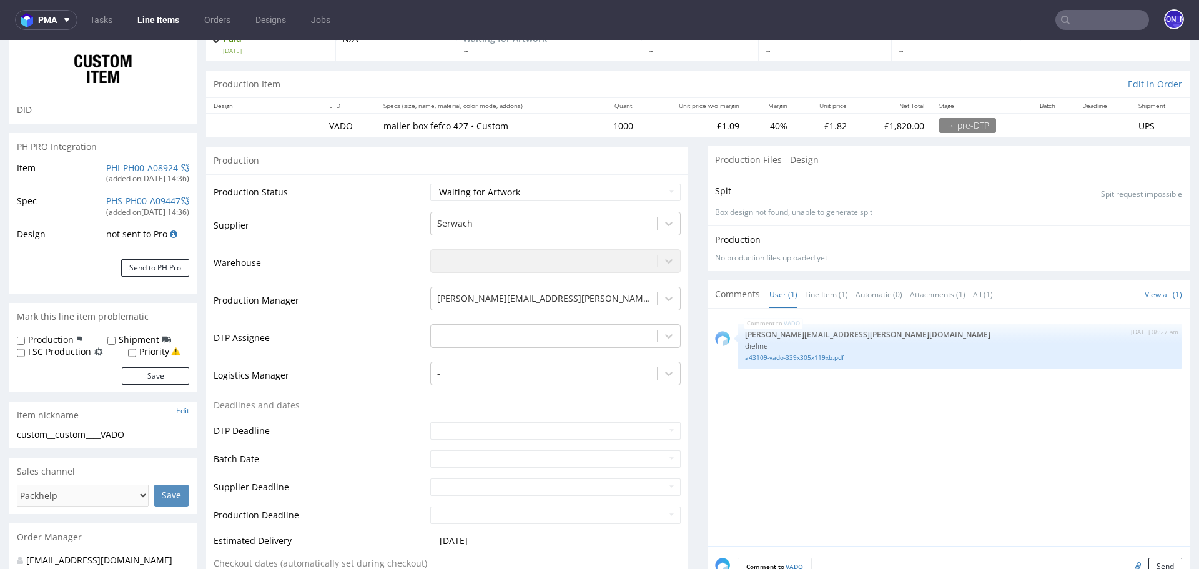
scroll to position [94, 0]
click at [813, 355] on link "a43109-vado-339x305x119xb.pdf" at bounding box center [960, 356] width 430 height 9
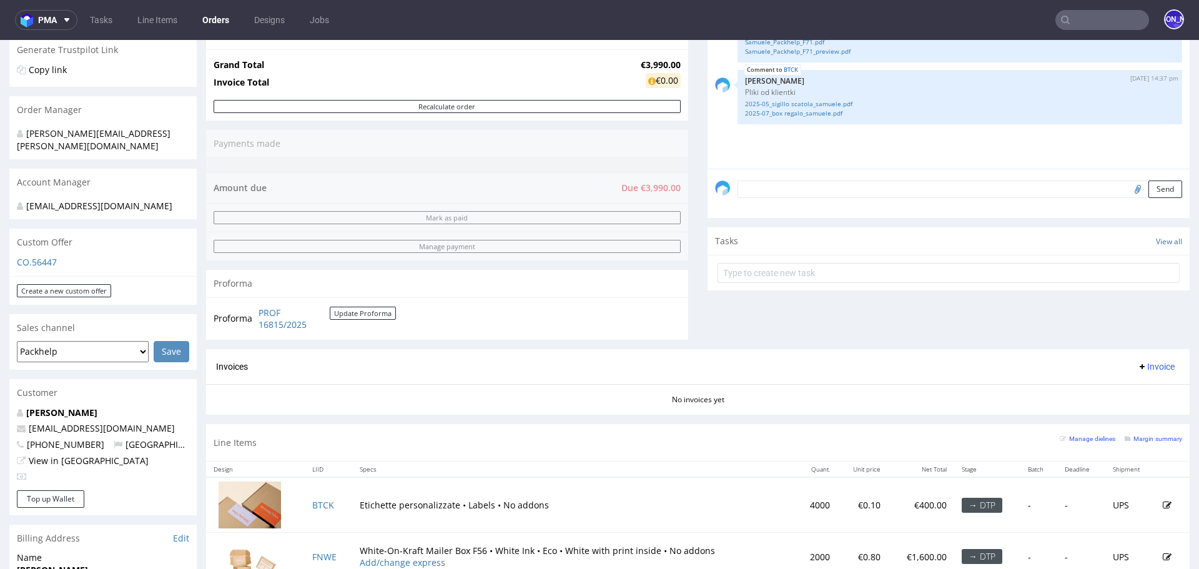
scroll to position [383, 0]
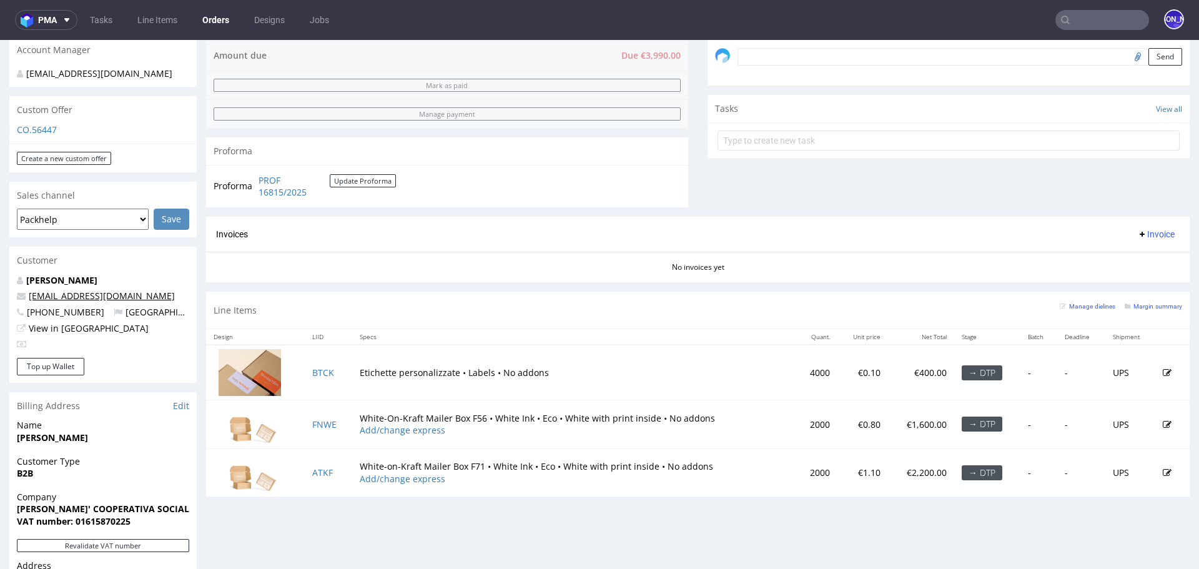
drag, startPoint x: 132, startPoint y: 287, endPoint x: 176, endPoint y: 274, distance: 45.5
drag, startPoint x: 166, startPoint y: 282, endPoint x: 28, endPoint y: 284, distance: 138.0
click at [28, 290] on p "[EMAIL_ADDRESS][DOMAIN_NAME]" at bounding box center [103, 296] width 172 height 12
copy link "[EMAIL_ADDRESS][DOMAIN_NAME]"
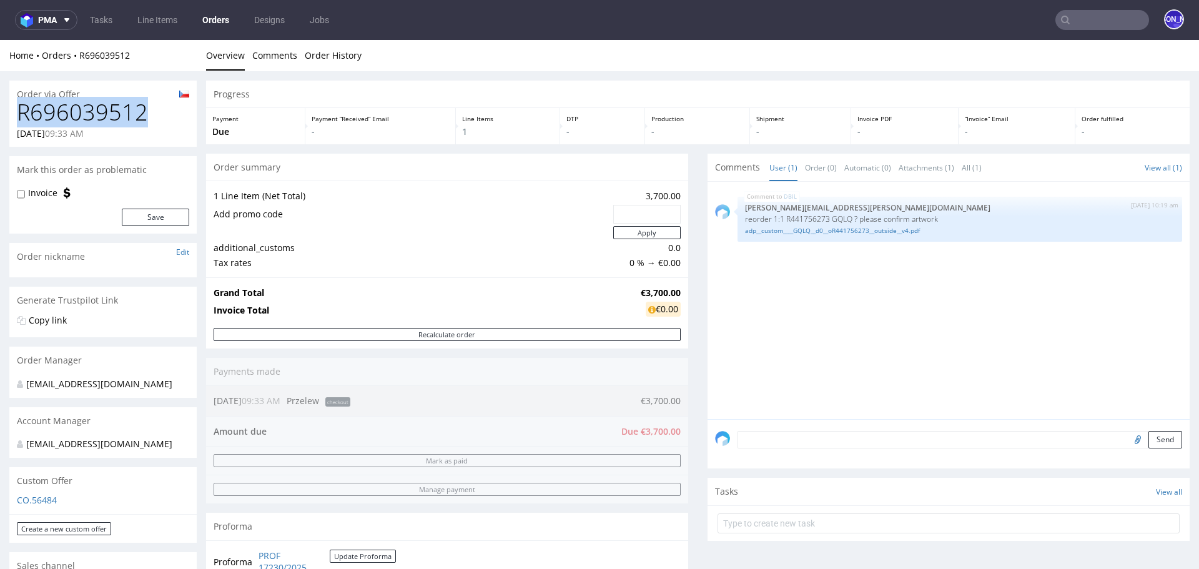
drag, startPoint x: 159, startPoint y: 114, endPoint x: 0, endPoint y: 114, distance: 158.6
copy h1 "R696039512"
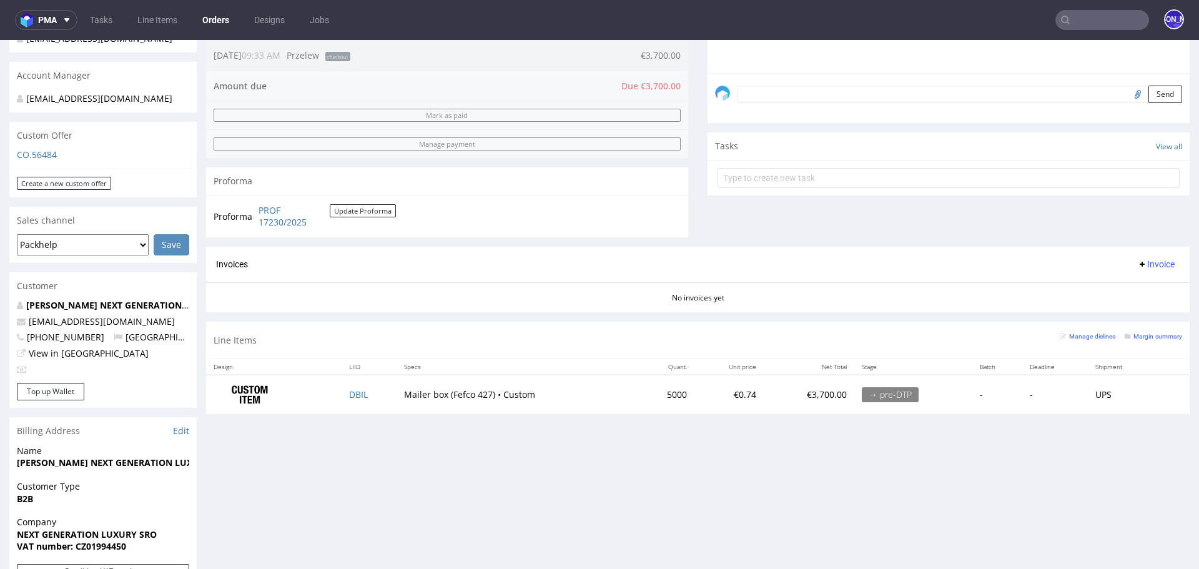
scroll to position [350, 0]
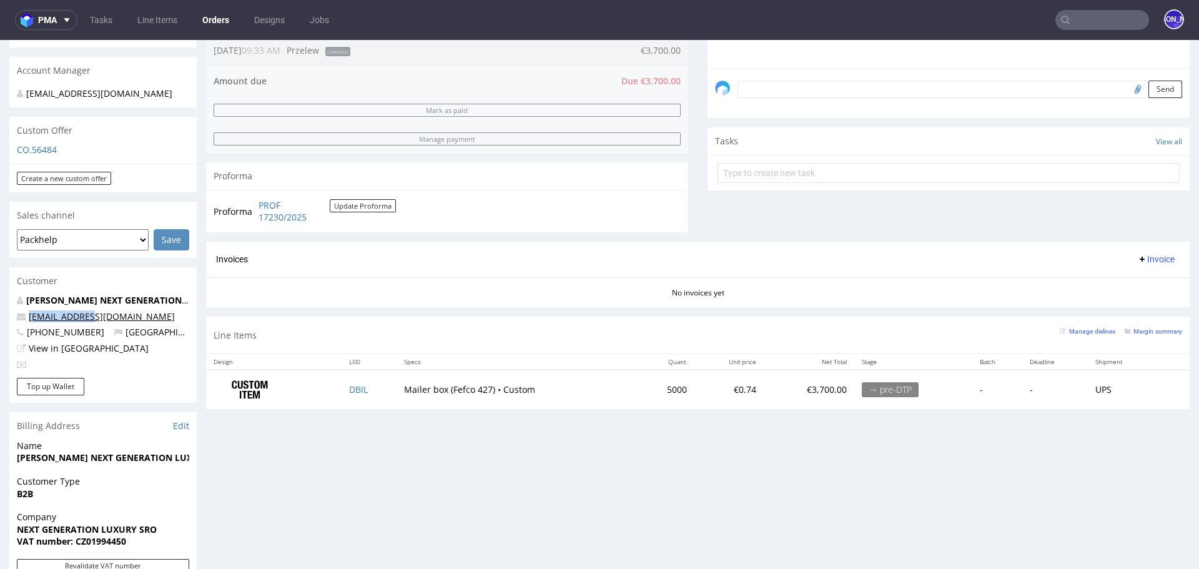
drag, startPoint x: 81, startPoint y: 317, endPoint x: 29, endPoint y: 317, distance: 51.8
click at [29, 317] on p "buyer@eppi.cz" at bounding box center [103, 316] width 172 height 12
copy link "buyer@eppi.cz"
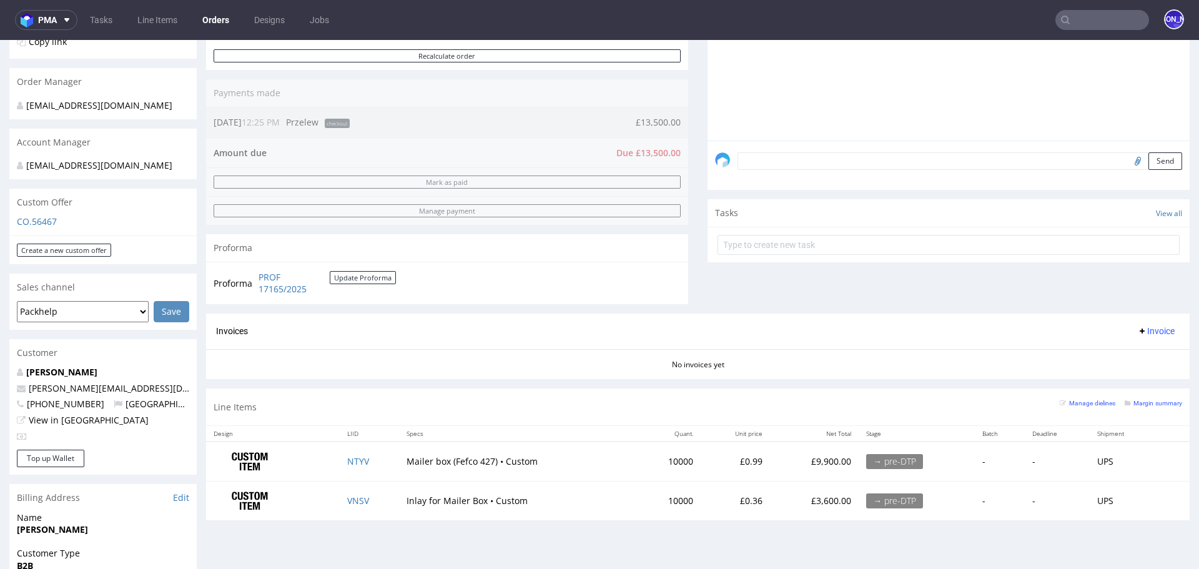
scroll to position [282, 0]
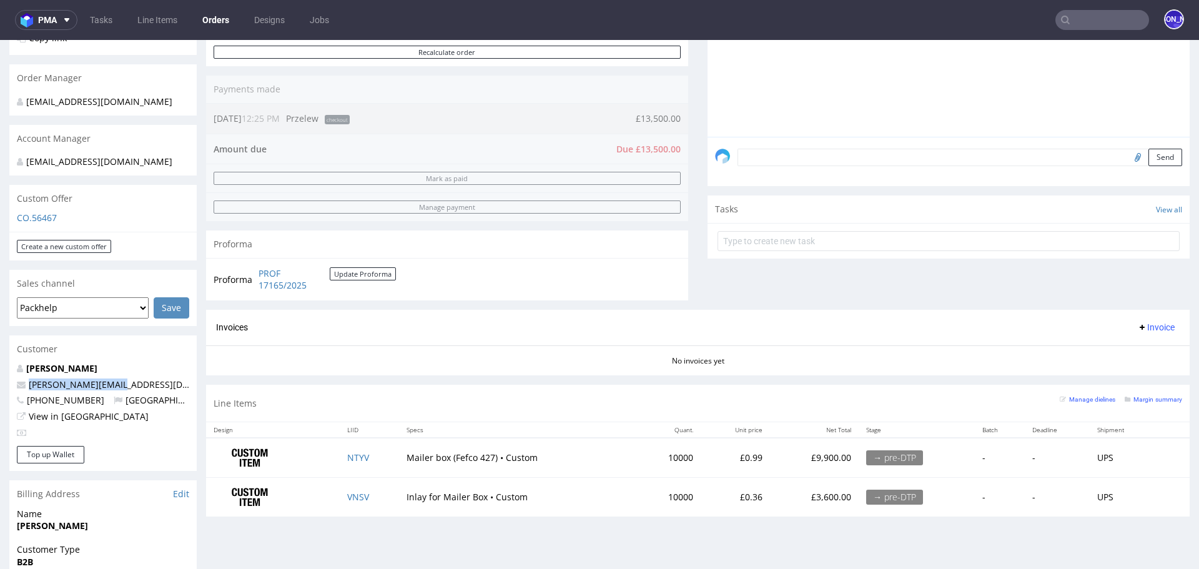
drag, startPoint x: 131, startPoint y: 381, endPoint x: 26, endPoint y: 381, distance: 105.6
click at [26, 381] on p "[PERSON_NAME][EMAIL_ADDRESS][DOMAIN_NAME]" at bounding box center [103, 385] width 172 height 12
copy link "[PERSON_NAME][EMAIL_ADDRESS][DOMAIN_NAME]"
